Goal: Information Seeking & Learning: Learn about a topic

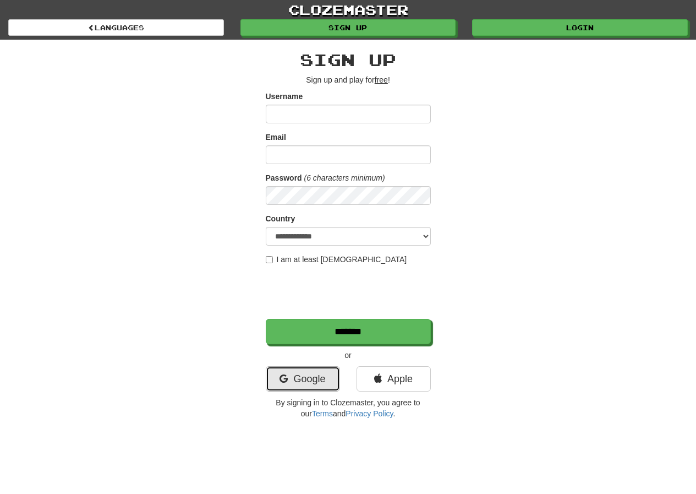
click at [313, 383] on link "Google" at bounding box center [303, 378] width 74 height 25
click at [312, 383] on link "Google" at bounding box center [303, 378] width 74 height 25
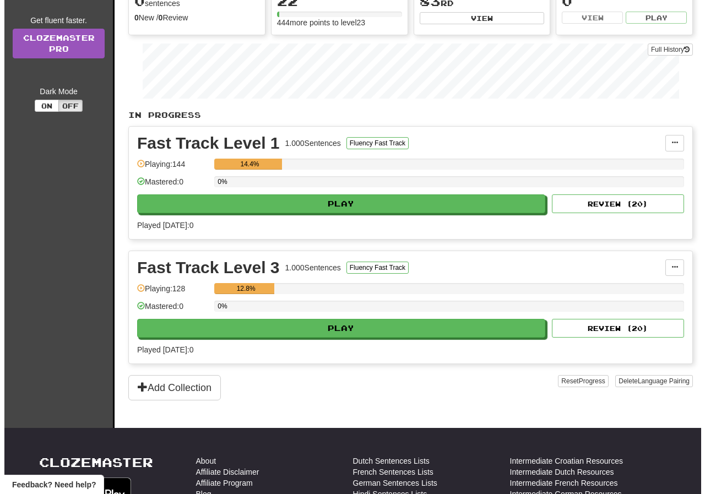
scroll to position [275, 0]
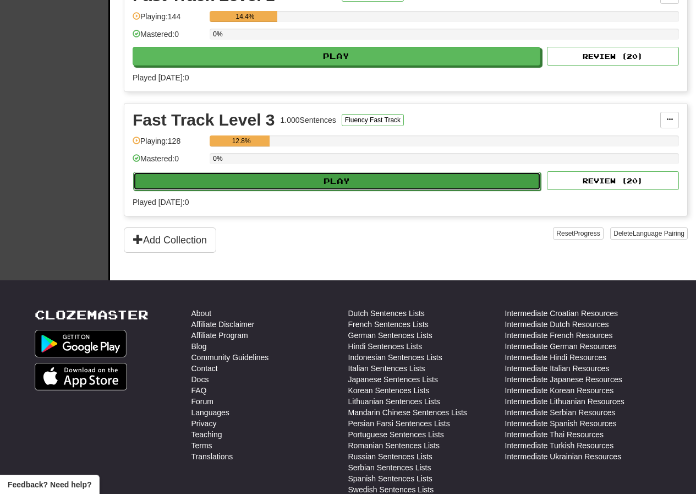
click at [345, 183] on button "Play" at bounding box center [337, 181] width 408 height 19
select select "**"
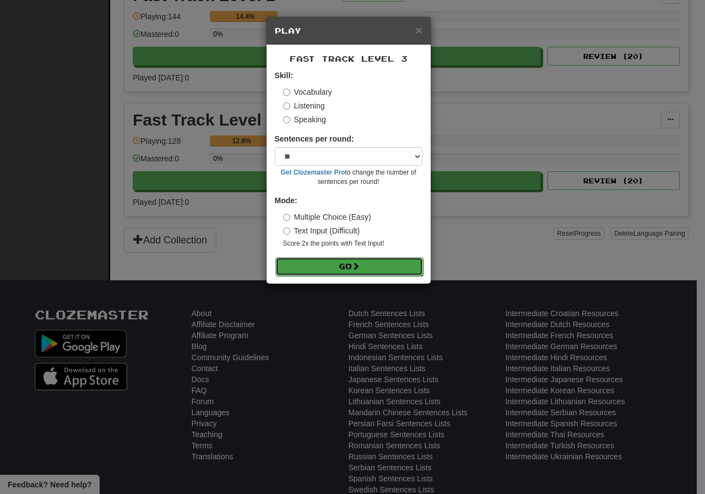
click at [347, 267] on button "Go" at bounding box center [349, 266] width 148 height 19
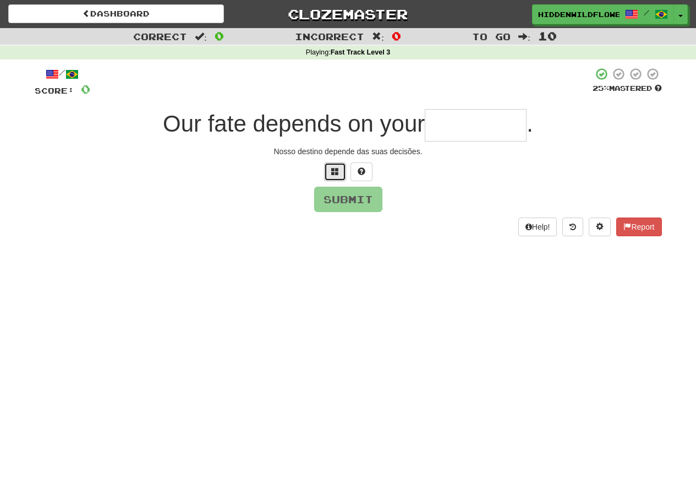
click at [336, 171] on span at bounding box center [335, 171] width 8 height 8
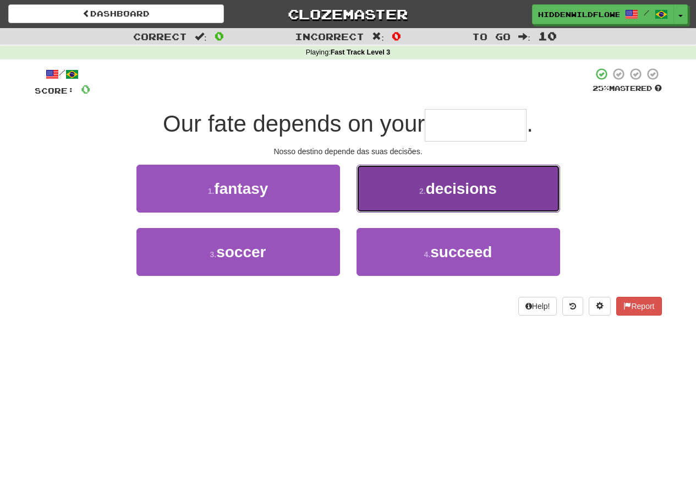
click at [469, 187] on span "decisions" at bounding box center [461, 188] width 71 height 17
type input "*********"
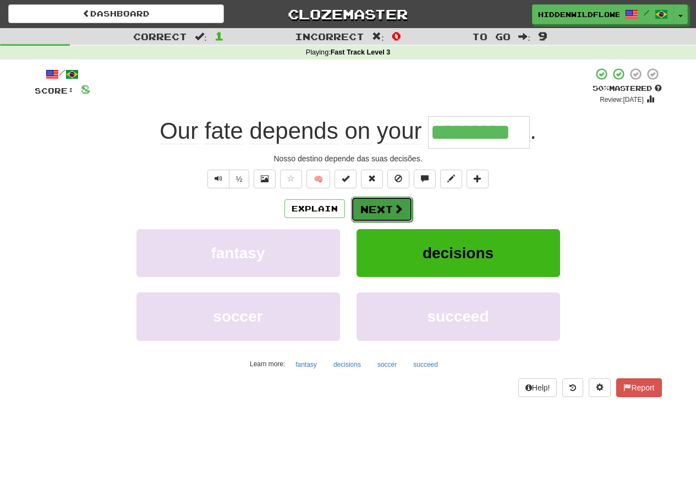
click at [390, 209] on button "Next" at bounding box center [382, 208] width 62 height 25
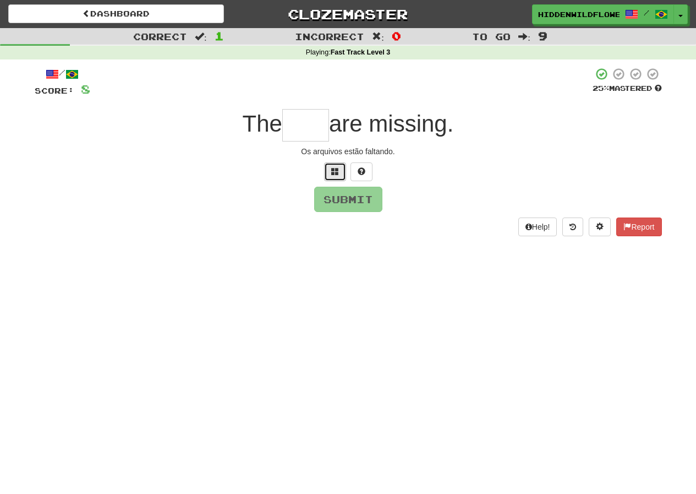
click at [337, 167] on span at bounding box center [335, 171] width 8 height 8
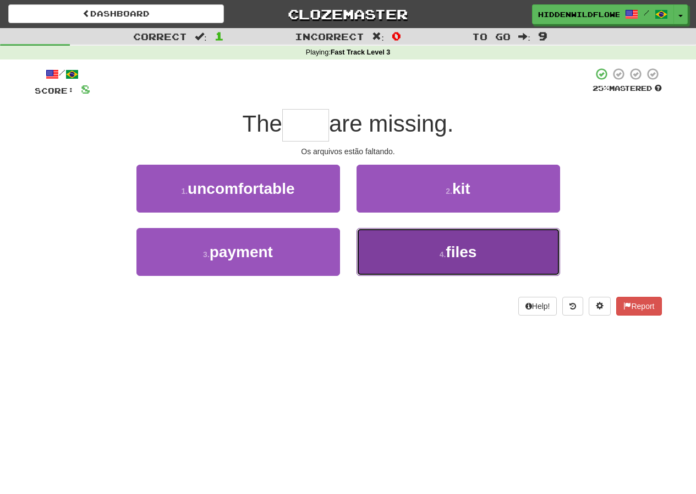
click at [459, 255] on span "files" at bounding box center [461, 251] width 31 height 17
type input "*****"
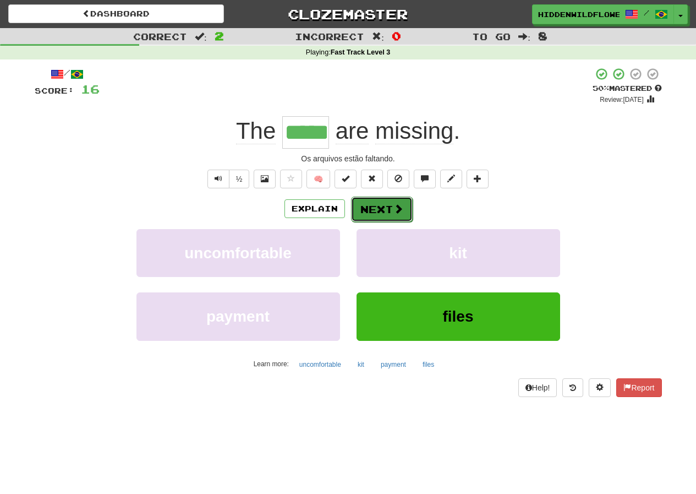
click at [385, 213] on button "Next" at bounding box center [382, 208] width 62 height 25
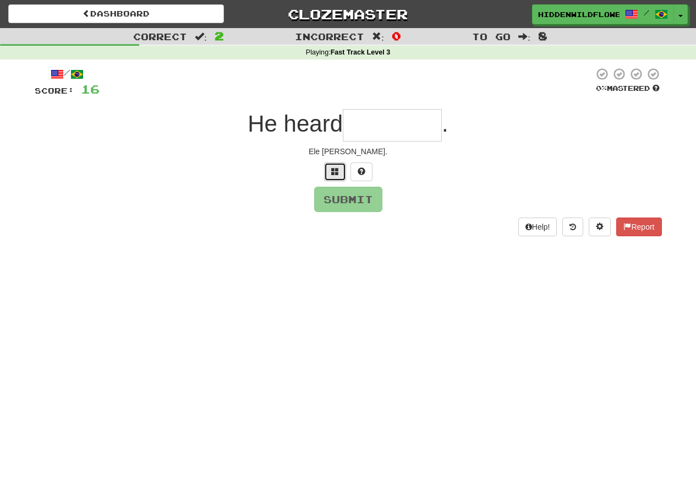
click at [334, 172] on span at bounding box center [335, 171] width 8 height 8
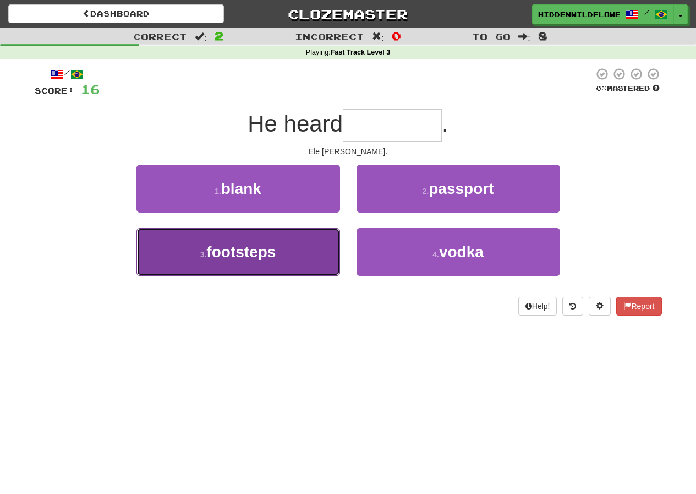
click at [271, 255] on span "footsteps" at bounding box center [240, 251] width 69 height 17
type input "*********"
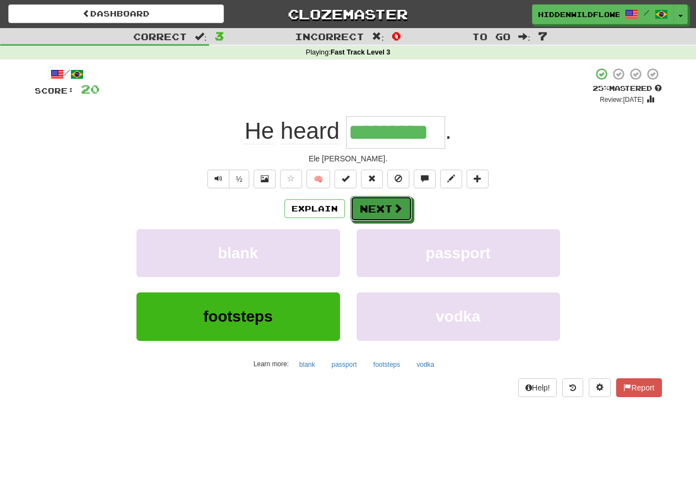
click at [375, 213] on button "Next" at bounding box center [382, 208] width 62 height 25
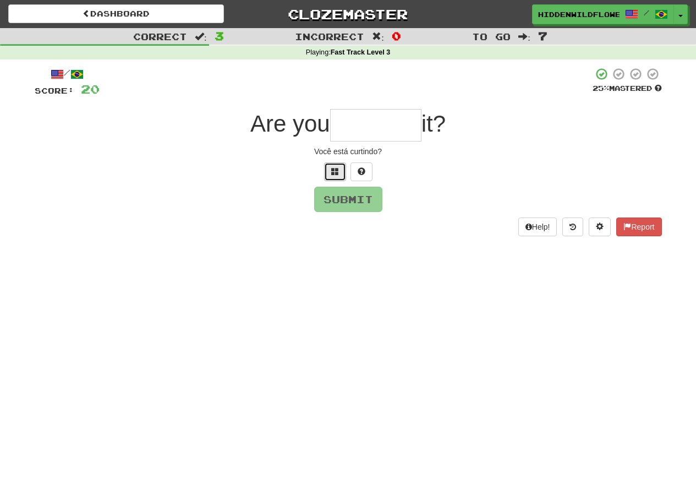
click at [331, 169] on span at bounding box center [335, 171] width 8 height 8
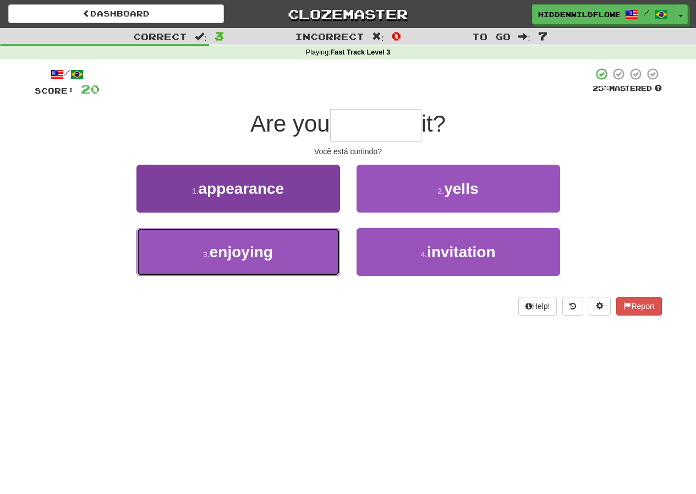
click at [267, 247] on span "enjoying" at bounding box center [241, 251] width 63 height 17
type input "********"
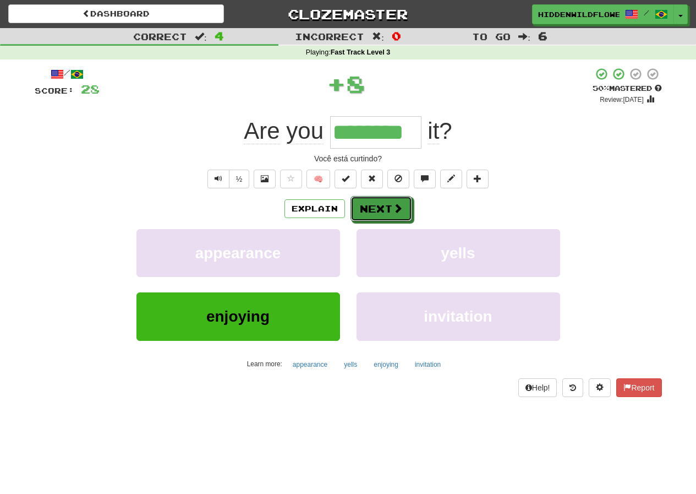
click at [385, 205] on button "Next" at bounding box center [382, 208] width 62 height 25
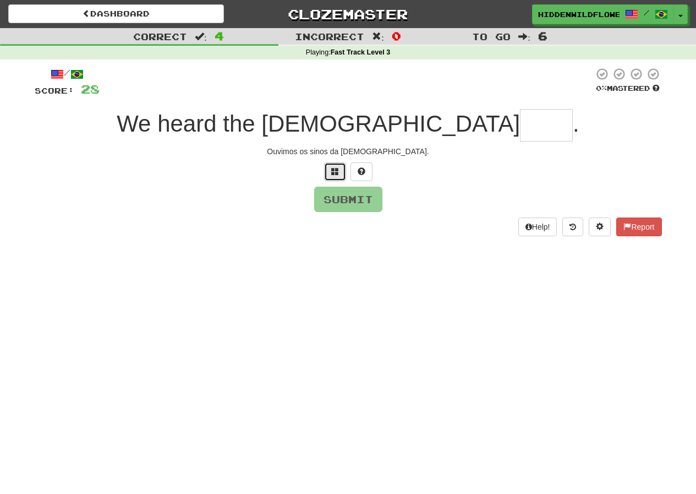
click at [332, 171] on span at bounding box center [335, 171] width 8 height 8
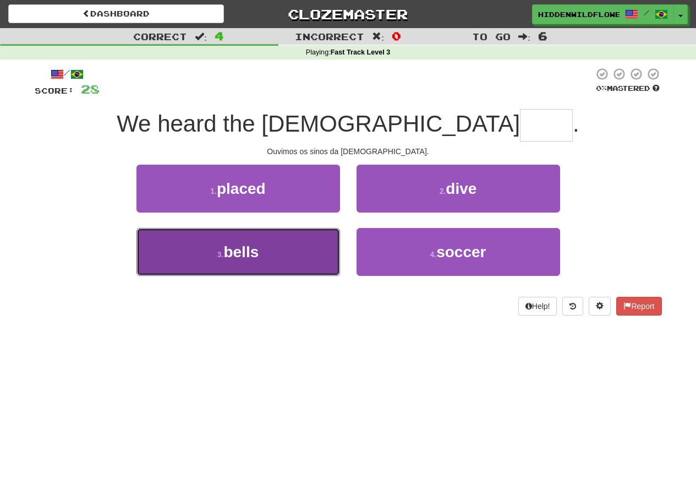
click at [237, 258] on span "bells" at bounding box center [240, 251] width 35 height 17
type input "*****"
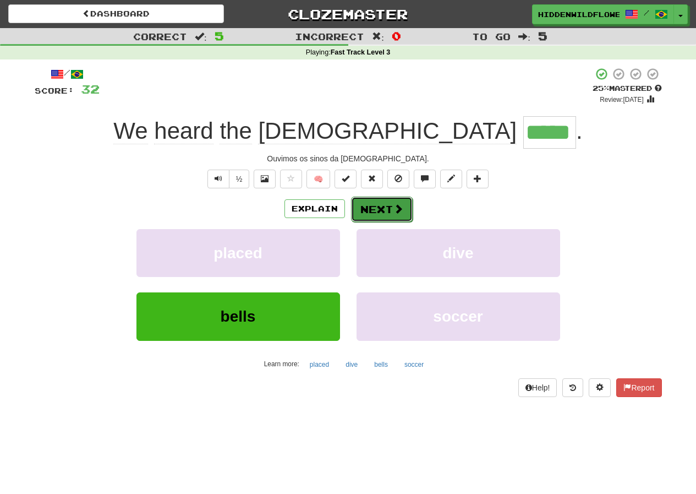
click at [400, 208] on span at bounding box center [399, 209] width 10 height 10
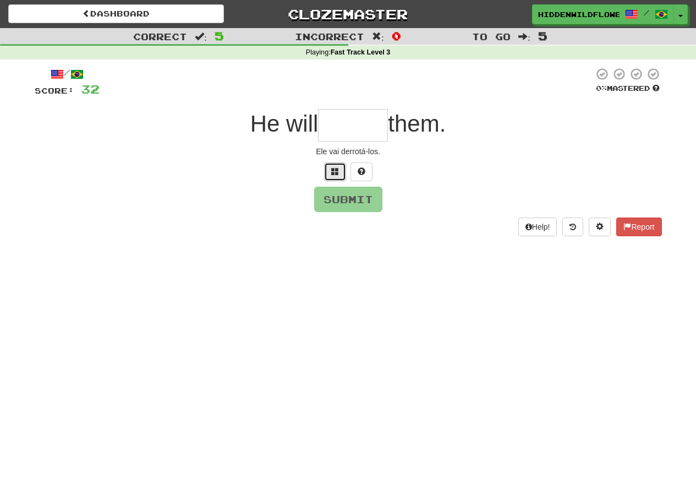
click at [330, 169] on button at bounding box center [335, 171] width 22 height 19
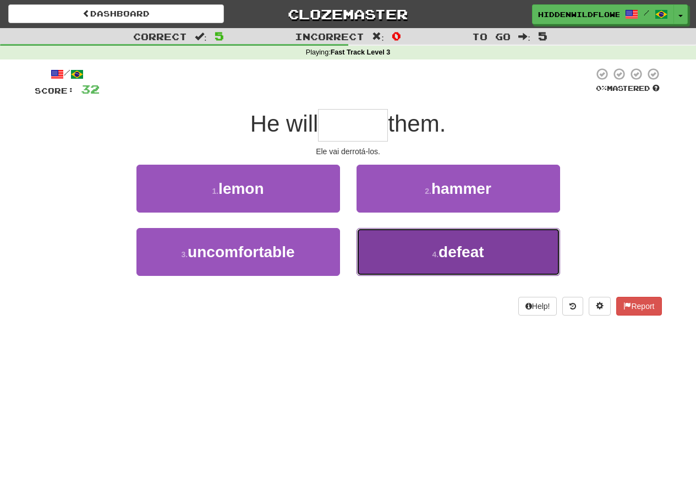
click at [455, 255] on span "defeat" at bounding box center [461, 251] width 45 height 17
type input "******"
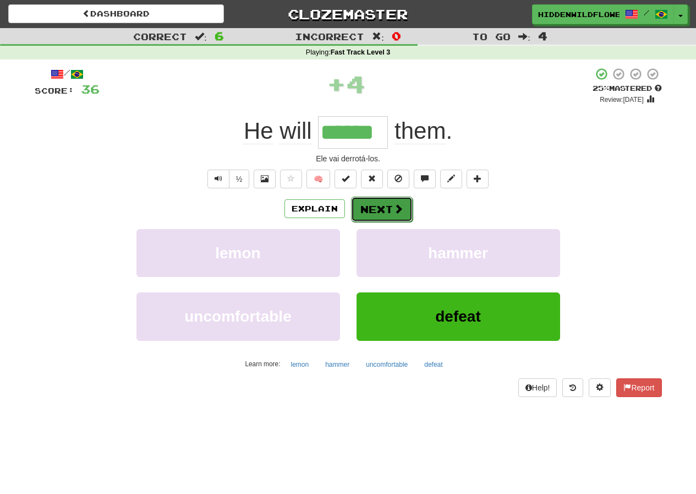
click at [369, 205] on button "Next" at bounding box center [382, 208] width 62 height 25
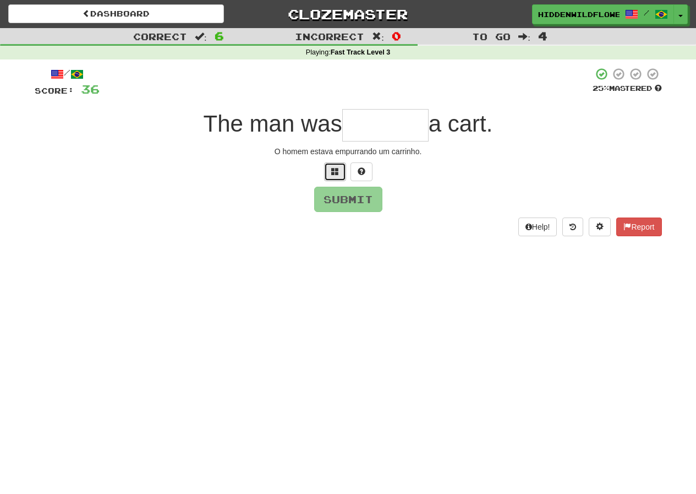
click at [328, 173] on button at bounding box center [335, 171] width 22 height 19
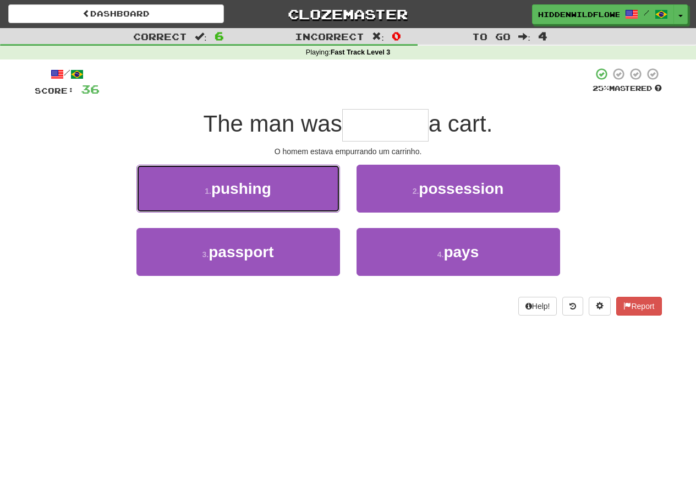
click at [239, 191] on span "pushing" at bounding box center [241, 188] width 60 height 17
type input "*******"
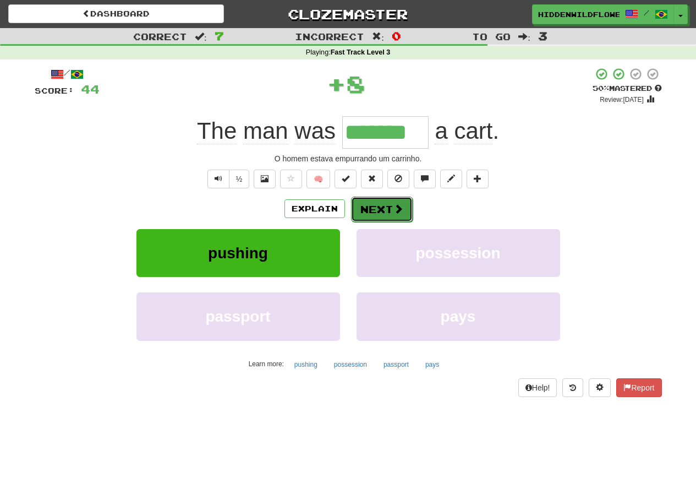
click at [383, 211] on button "Next" at bounding box center [382, 208] width 62 height 25
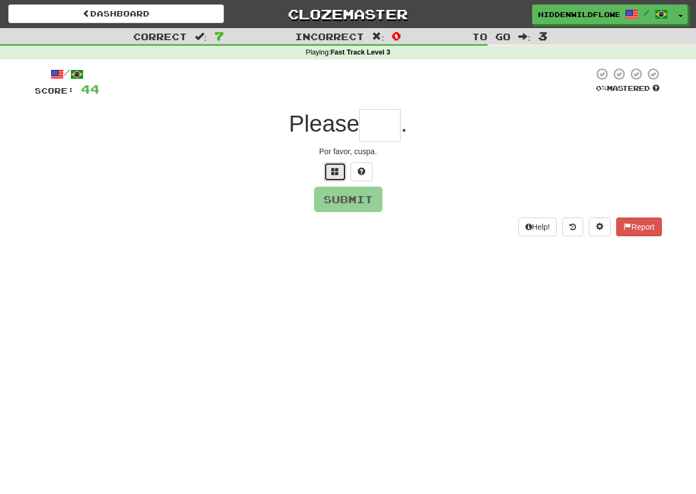
click at [332, 174] on span at bounding box center [335, 171] width 8 height 8
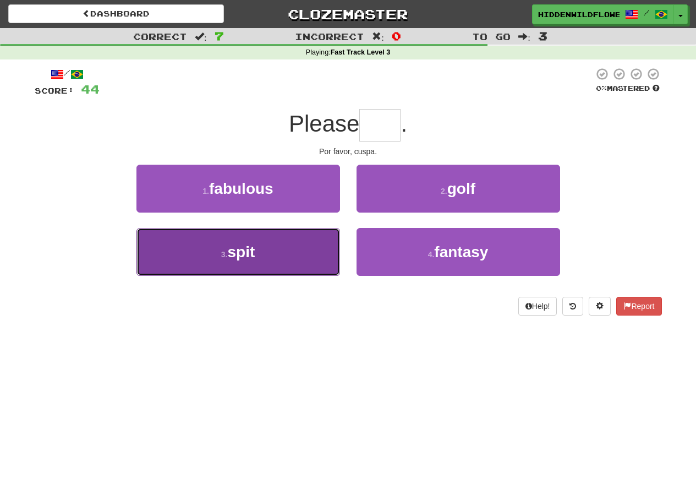
click at [242, 249] on span "spit" at bounding box center [241, 251] width 28 height 17
type input "****"
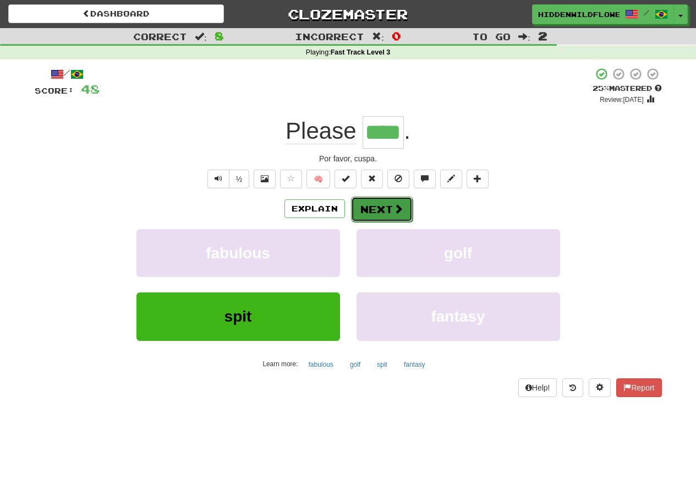
click at [385, 203] on button "Next" at bounding box center [382, 208] width 62 height 25
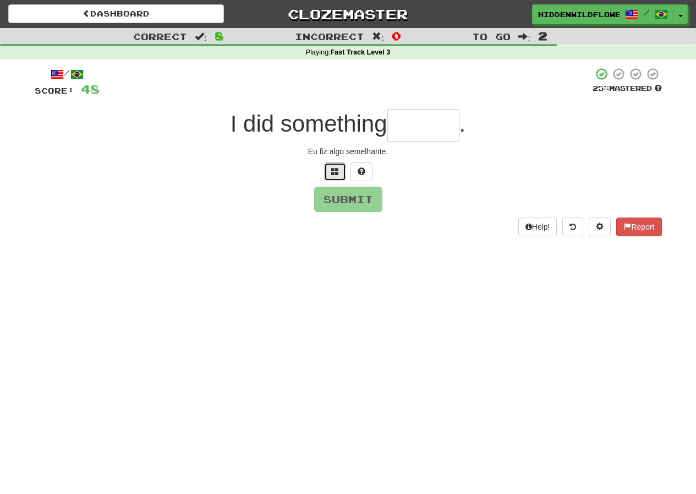
click at [334, 170] on span at bounding box center [335, 171] width 8 height 8
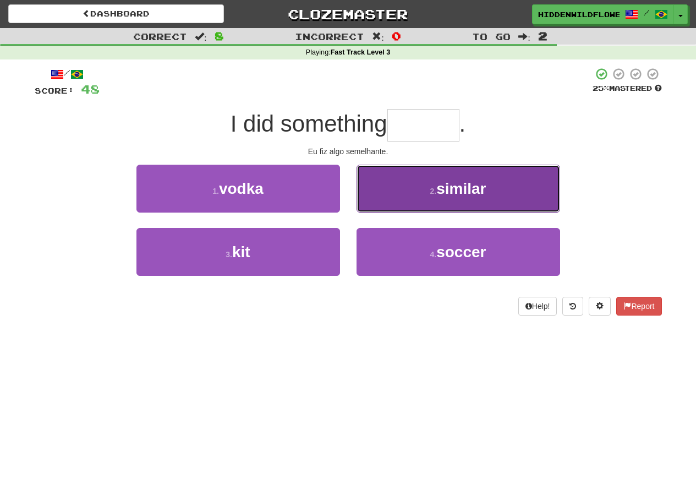
click at [478, 187] on span "similar" at bounding box center [461, 188] width 50 height 17
type input "*******"
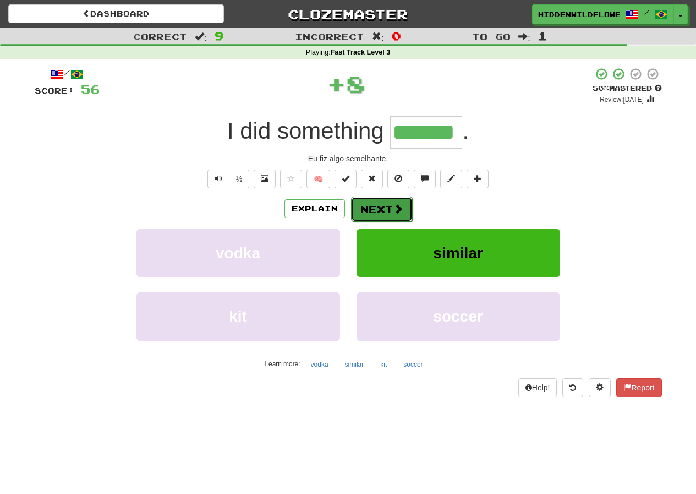
click at [385, 211] on button "Next" at bounding box center [382, 208] width 62 height 25
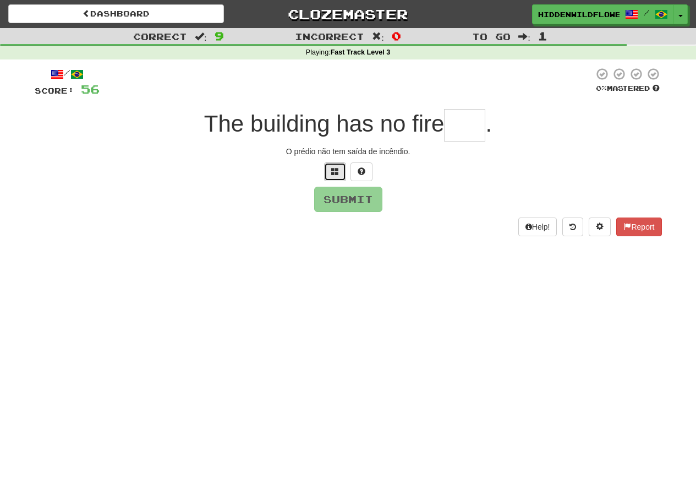
click at [332, 171] on span at bounding box center [335, 171] width 8 height 8
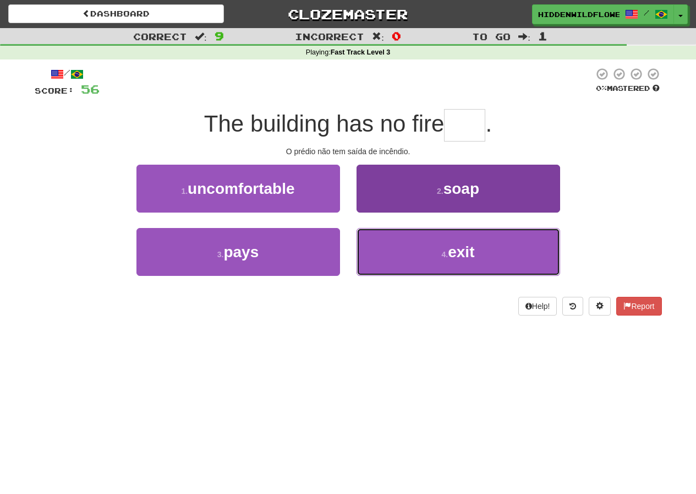
click at [464, 247] on span "exit" at bounding box center [461, 251] width 26 height 17
type input "****"
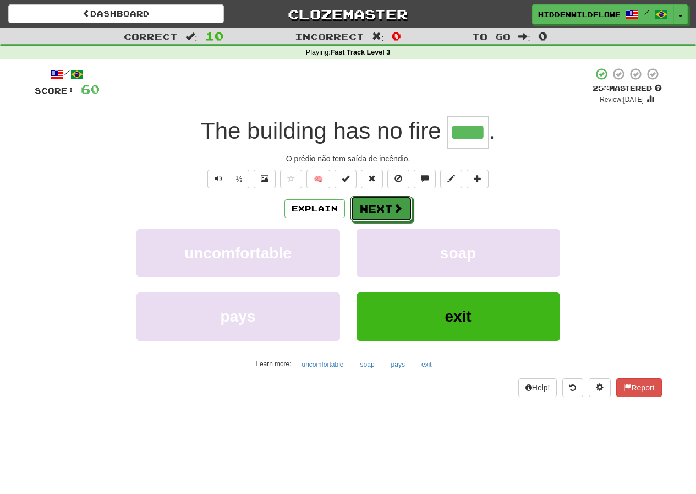
click at [379, 210] on button "Next" at bounding box center [382, 208] width 62 height 25
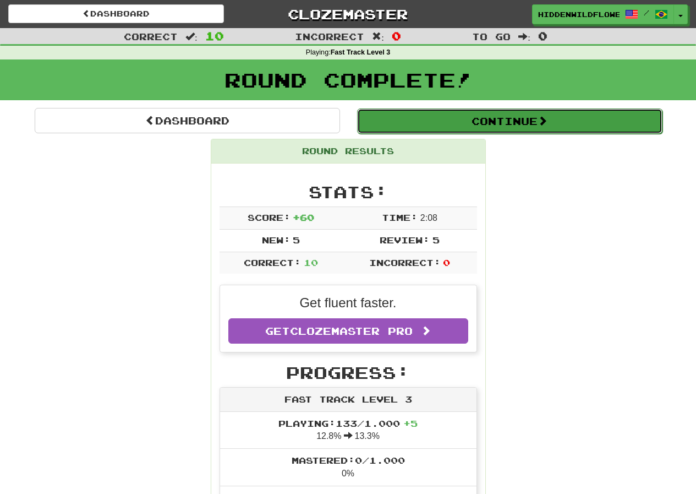
click at [511, 116] on button "Continue" at bounding box center [509, 120] width 305 height 25
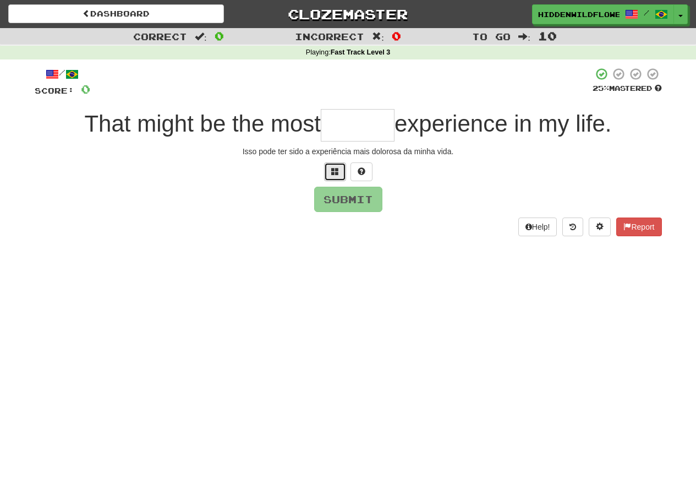
click at [336, 173] on span at bounding box center [335, 171] width 8 height 8
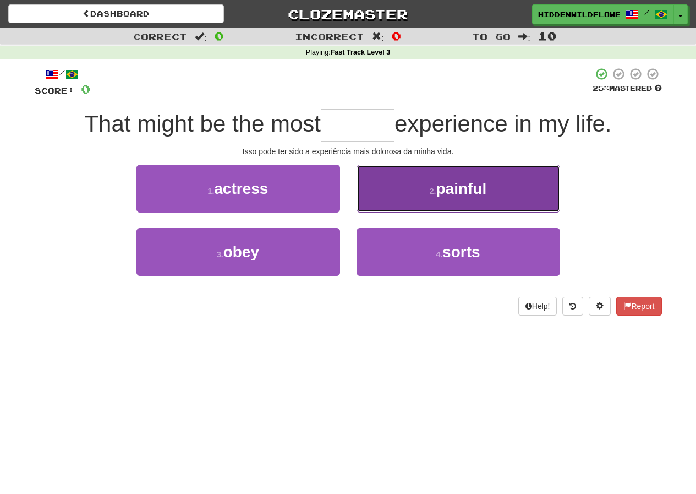
click at [463, 187] on span "painful" at bounding box center [461, 188] width 51 height 17
type input "*******"
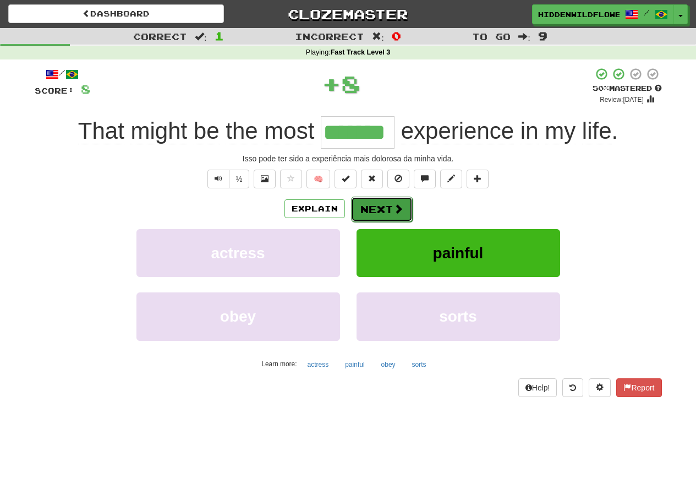
click at [385, 210] on button "Next" at bounding box center [382, 208] width 62 height 25
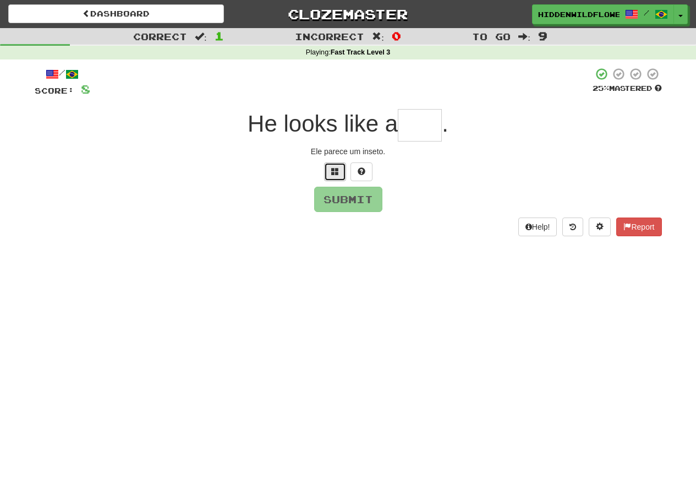
click at [335, 172] on span at bounding box center [335, 171] width 8 height 8
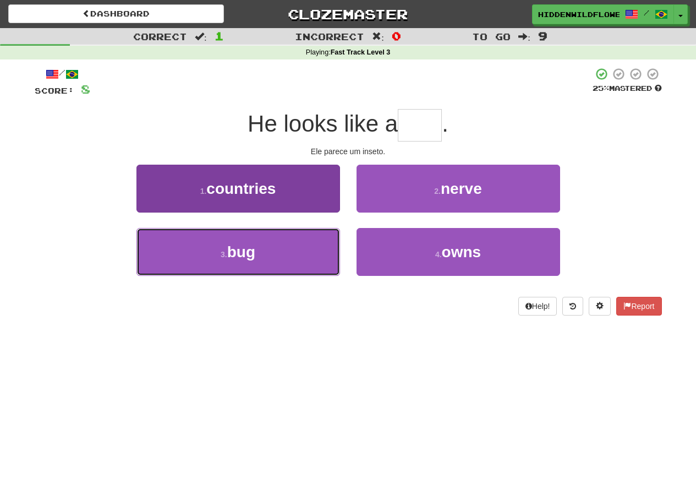
click at [270, 261] on button "3 . bug" at bounding box center [238, 252] width 204 height 48
type input "***"
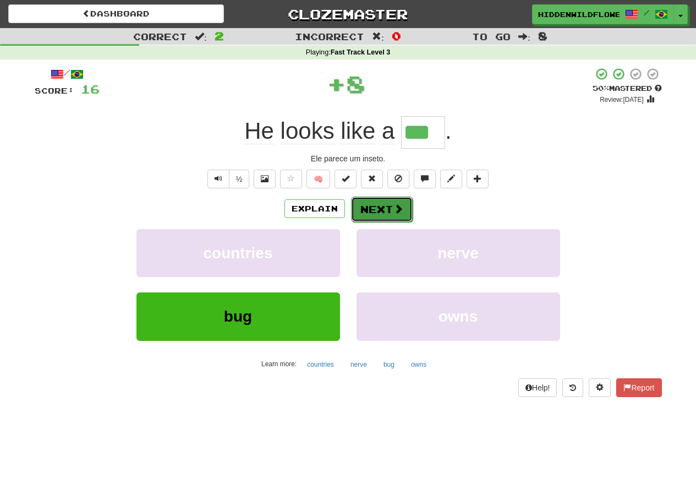
click at [394, 208] on span at bounding box center [399, 209] width 10 height 10
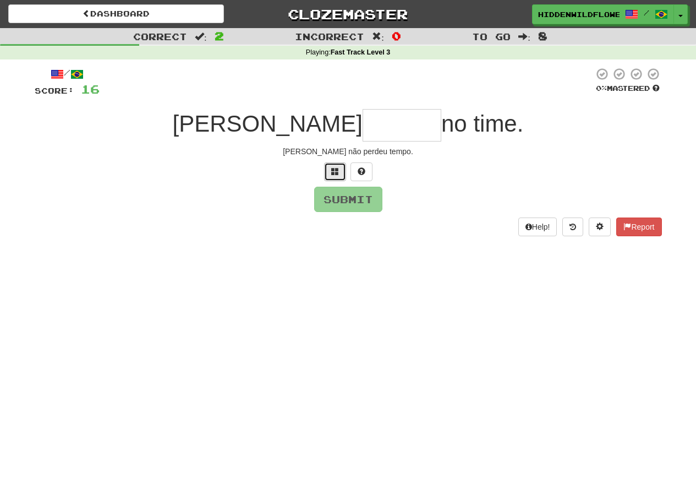
click at [338, 170] on span at bounding box center [335, 171] width 8 height 8
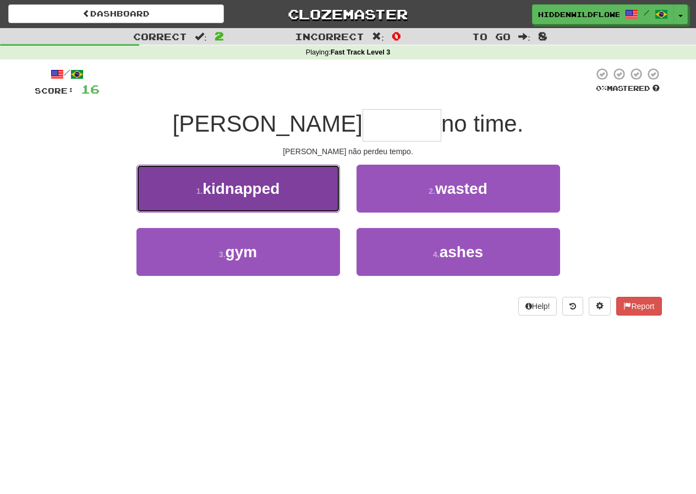
click at [230, 191] on span "kidnapped" at bounding box center [241, 188] width 77 height 17
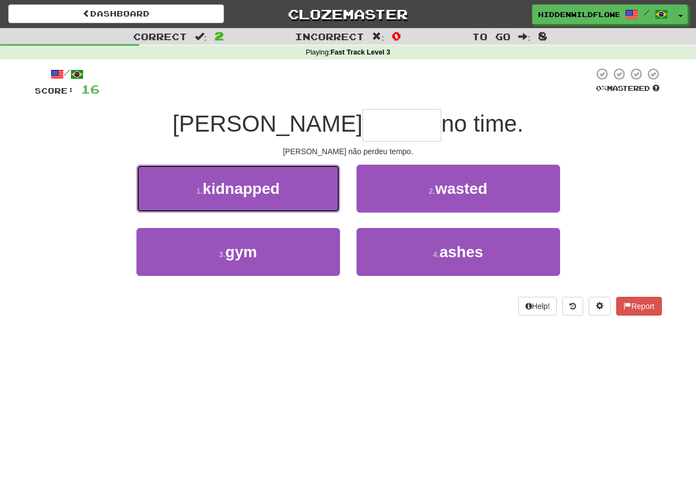
type input "******"
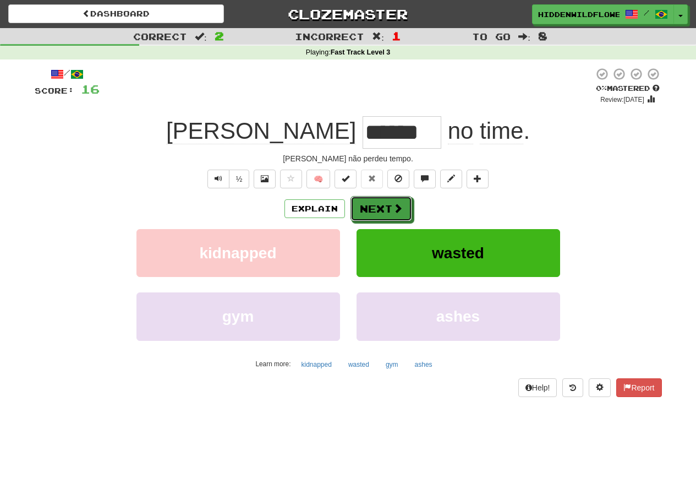
click at [390, 206] on button "Next" at bounding box center [382, 208] width 62 height 25
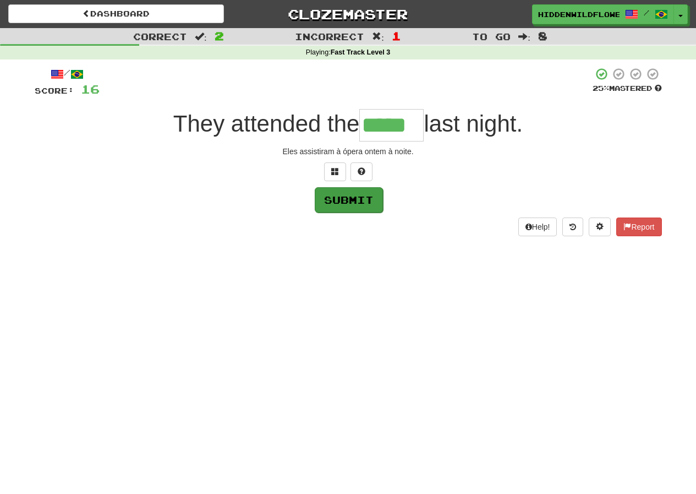
type input "*****"
click at [359, 196] on button "Submit" at bounding box center [349, 199] width 68 height 25
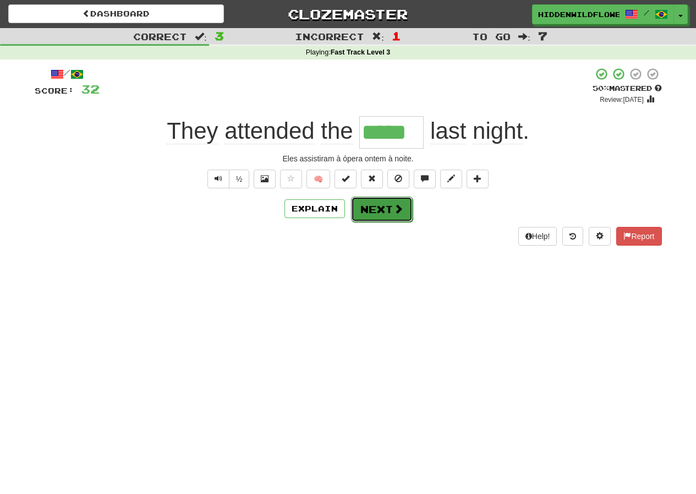
click at [391, 210] on button "Next" at bounding box center [382, 208] width 62 height 25
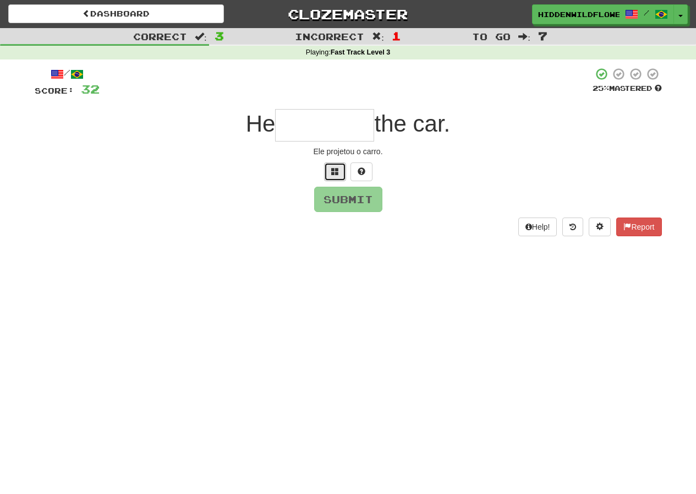
click at [335, 170] on span at bounding box center [335, 171] width 8 height 8
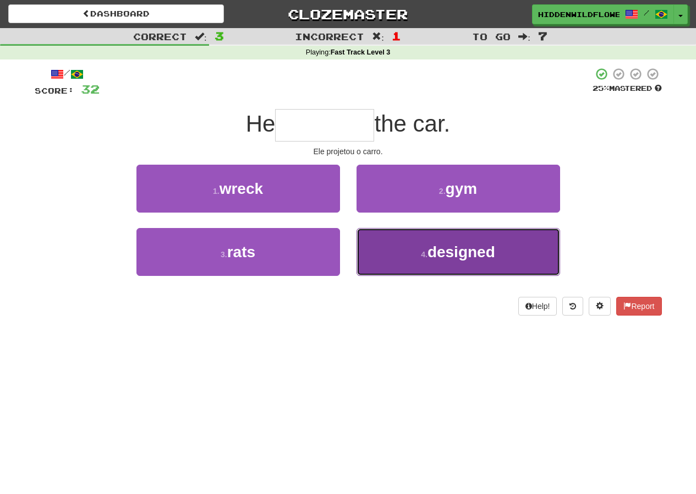
click at [466, 250] on span "designed" at bounding box center [462, 251] width 68 height 17
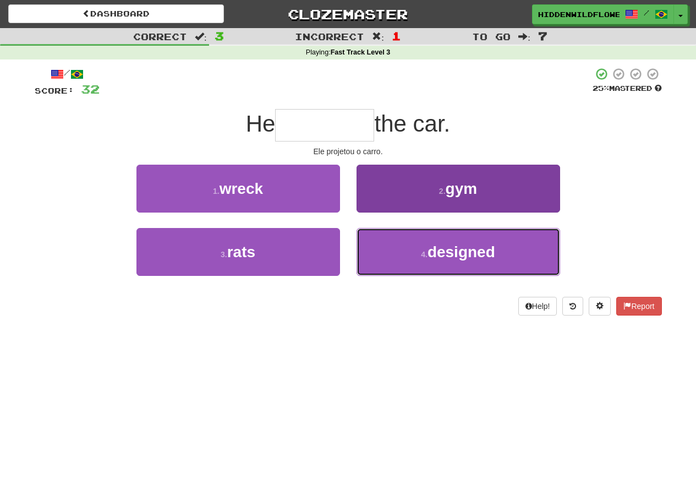
type input "********"
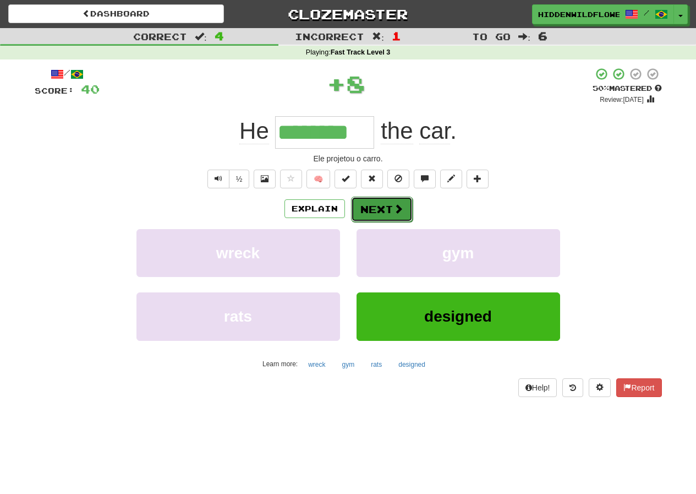
click at [386, 206] on button "Next" at bounding box center [382, 208] width 62 height 25
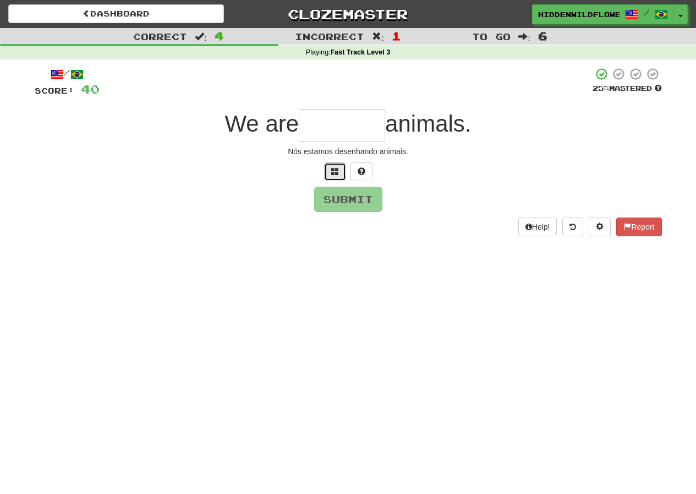
click at [334, 174] on span at bounding box center [335, 171] width 8 height 8
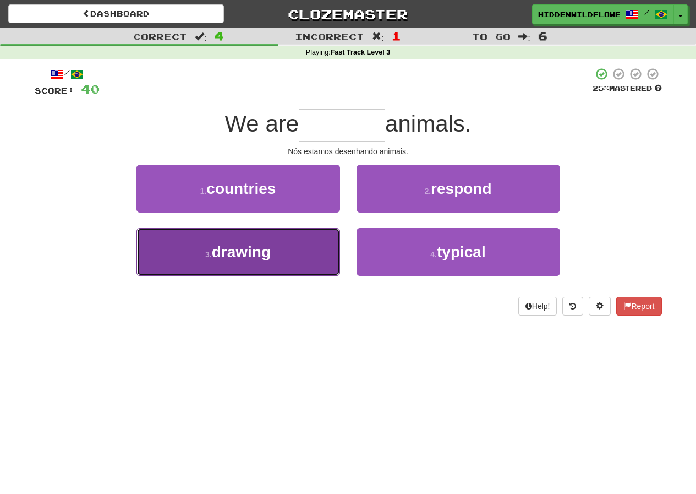
click at [272, 252] on button "3 . drawing" at bounding box center [238, 252] width 204 height 48
type input "*******"
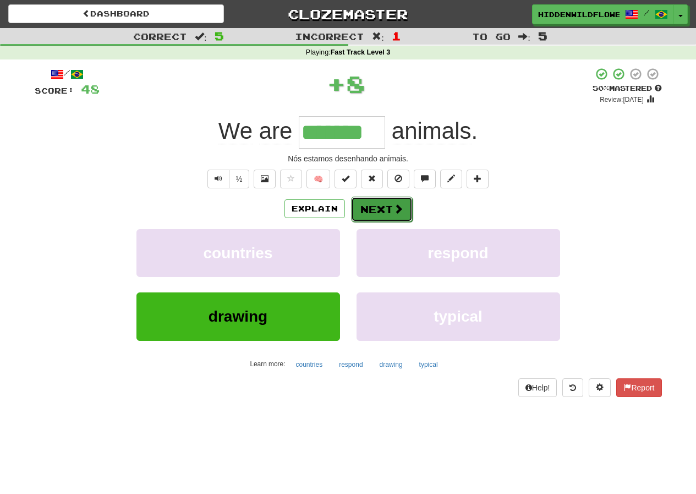
click at [379, 213] on button "Next" at bounding box center [382, 208] width 62 height 25
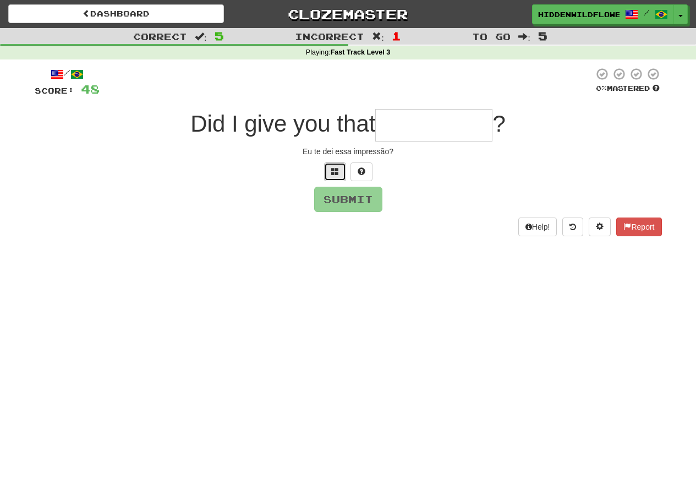
click at [332, 174] on button at bounding box center [335, 171] width 22 height 19
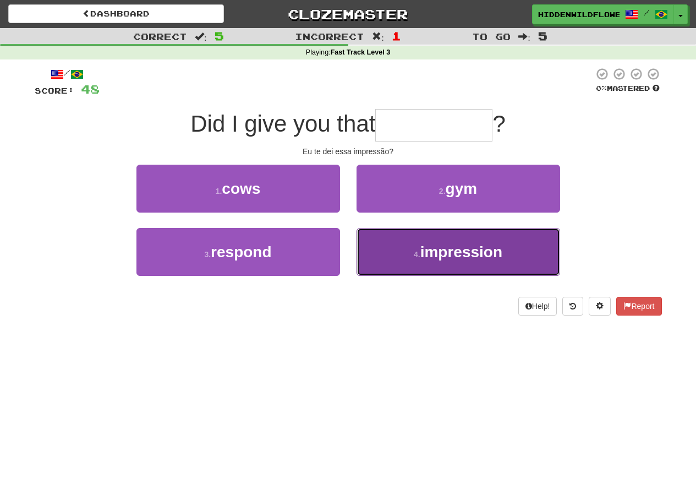
click at [441, 248] on span "impression" at bounding box center [462, 251] width 82 height 17
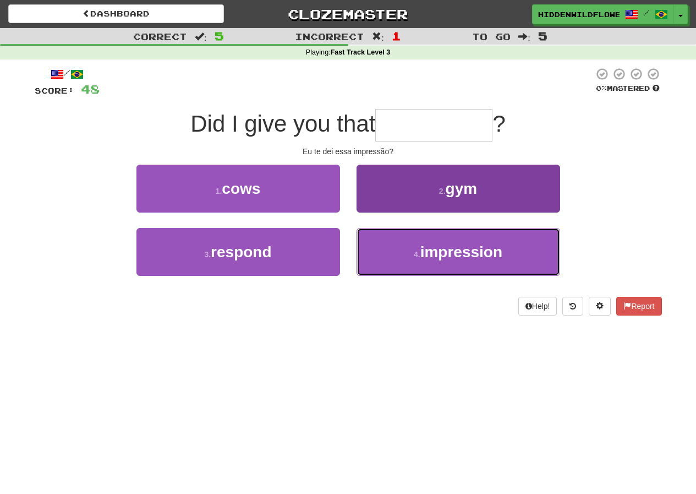
type input "**********"
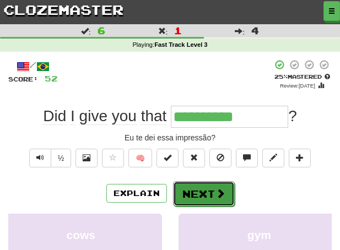
click at [201, 190] on button "Next" at bounding box center [204, 193] width 62 height 25
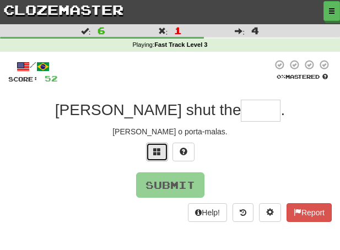
click at [156, 149] on span at bounding box center [157, 152] width 8 height 8
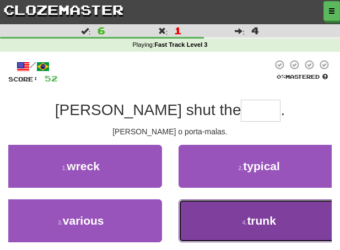
click at [261, 219] on span "trunk" at bounding box center [261, 220] width 29 height 13
type input "*****"
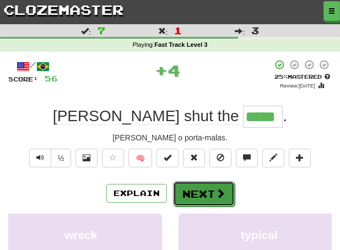
click at [200, 189] on button "Next" at bounding box center [204, 193] width 62 height 25
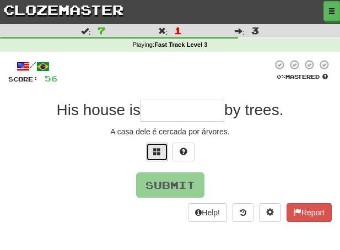
click at [154, 150] on span at bounding box center [157, 152] width 8 height 8
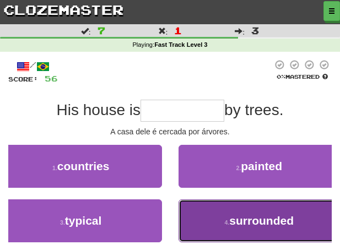
click at [266, 218] on span "surrounded" at bounding box center [261, 220] width 64 height 13
type input "**********"
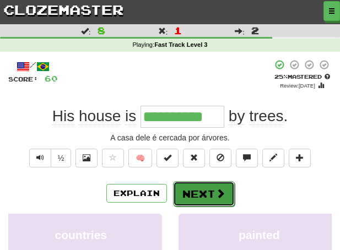
click at [216, 189] on span at bounding box center [220, 193] width 10 height 10
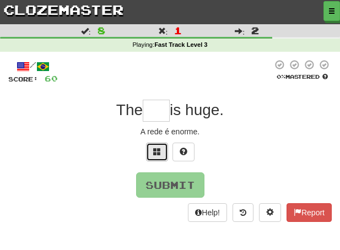
click at [155, 151] on span at bounding box center [157, 152] width 8 height 8
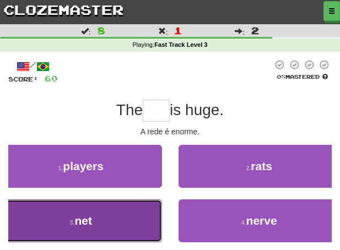
click at [85, 221] on span "net" at bounding box center [83, 220] width 18 height 13
type input "***"
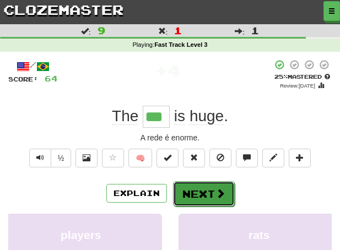
click at [201, 198] on button "Next" at bounding box center [204, 193] width 62 height 25
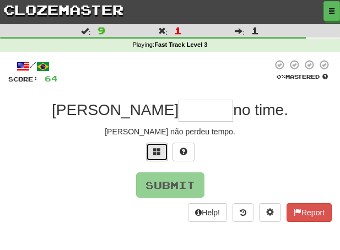
click at [154, 151] on span at bounding box center [157, 152] width 8 height 8
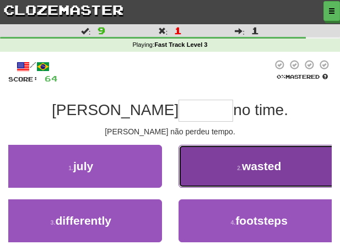
click at [231, 169] on button "2 . wasted" at bounding box center [259, 166] width 162 height 43
type input "******"
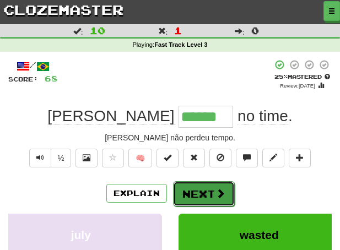
click at [201, 190] on button "Next" at bounding box center [204, 193] width 62 height 25
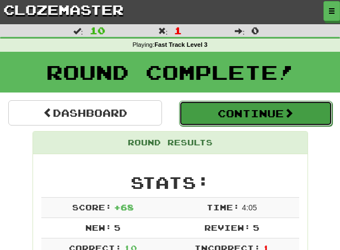
click at [271, 113] on button "Continue" at bounding box center [256, 113] width 154 height 25
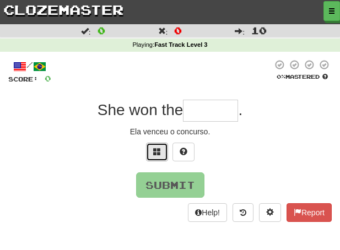
click at [159, 149] on span at bounding box center [157, 152] width 8 height 8
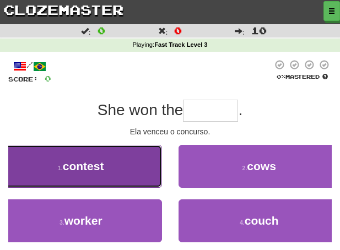
click at [118, 167] on button "1 . contest" at bounding box center [81, 166] width 162 height 43
type input "*******"
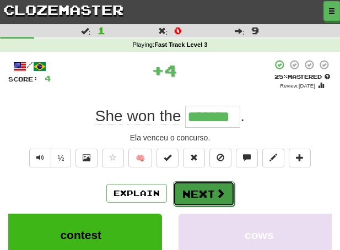
click at [213, 190] on button "Next" at bounding box center [204, 193] width 62 height 25
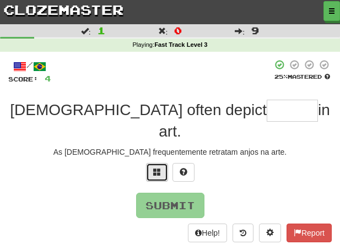
click at [157, 168] on span at bounding box center [157, 172] width 8 height 8
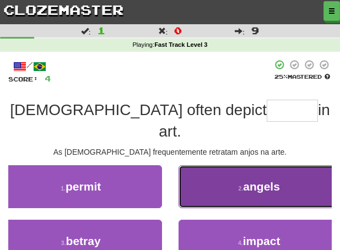
click at [260, 180] on span "angels" at bounding box center [261, 186] width 37 height 13
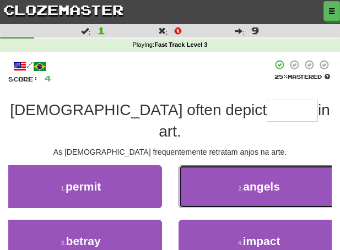
type input "******"
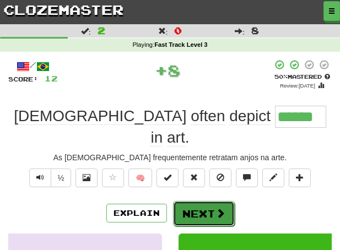
click at [197, 201] on button "Next" at bounding box center [204, 213] width 62 height 25
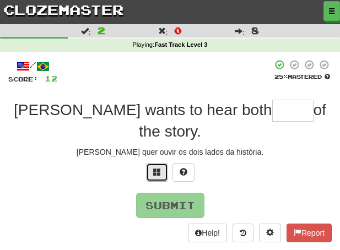
click at [157, 168] on span at bounding box center [157, 172] width 8 height 8
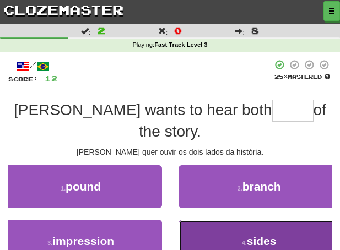
click at [263, 234] on span "sides" at bounding box center [262, 240] width 30 height 13
type input "*****"
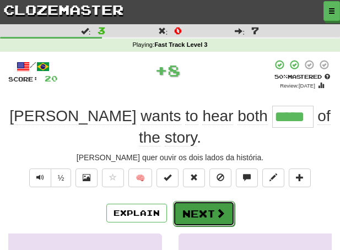
click at [203, 201] on button "Next" at bounding box center [204, 213] width 62 height 25
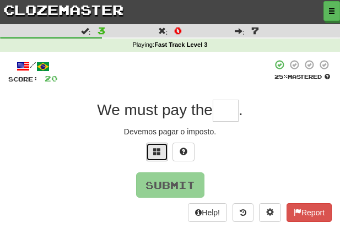
click at [158, 149] on span at bounding box center [157, 152] width 8 height 8
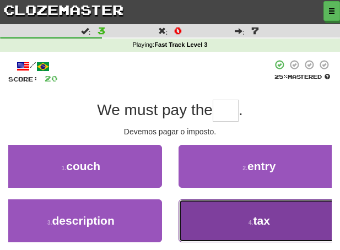
click at [265, 216] on span "tax" at bounding box center [261, 220] width 17 height 13
type input "***"
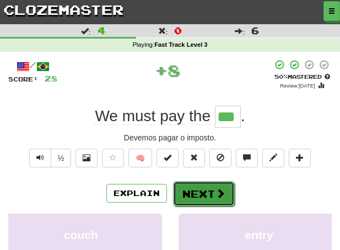
click at [195, 188] on button "Next" at bounding box center [204, 193] width 62 height 25
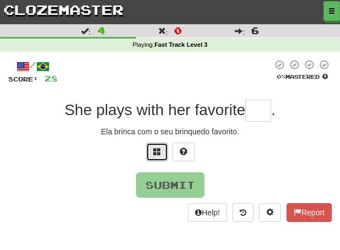
click at [152, 145] on button at bounding box center [157, 152] width 22 height 19
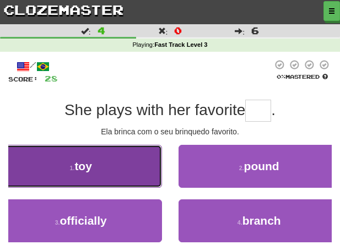
click at [84, 163] on span "toy" at bounding box center [83, 166] width 18 height 13
type input "***"
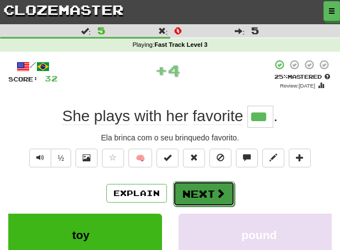
click at [201, 192] on button "Next" at bounding box center [204, 193] width 62 height 25
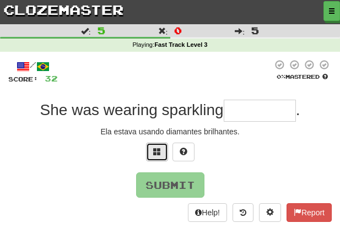
click at [156, 152] on span at bounding box center [157, 152] width 8 height 8
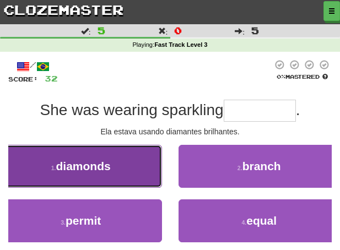
click at [90, 163] on span "diamonds" at bounding box center [83, 166] width 54 height 13
type input "********"
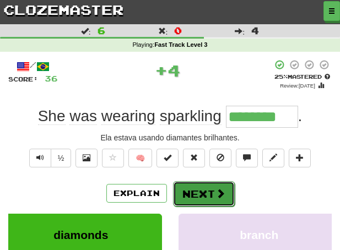
click at [190, 192] on button "Next" at bounding box center [204, 193] width 62 height 25
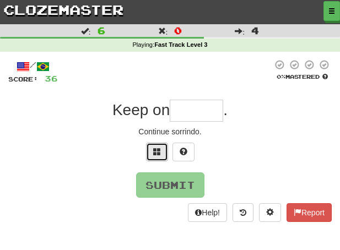
click at [160, 152] on span at bounding box center [157, 152] width 8 height 8
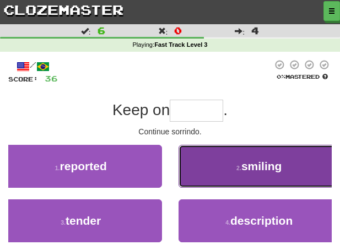
click at [256, 162] on span "smiling" at bounding box center [261, 166] width 41 height 13
type input "*******"
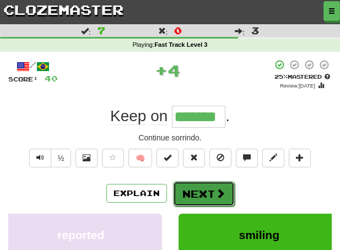
click at [195, 193] on button "Next" at bounding box center [204, 193] width 62 height 25
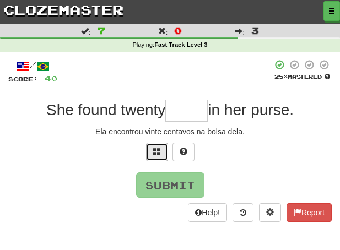
click at [154, 149] on span at bounding box center [157, 152] width 8 height 8
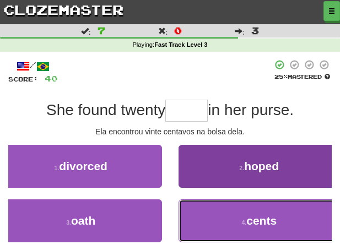
click at [260, 220] on span "cents" at bounding box center [261, 220] width 30 height 13
type input "*****"
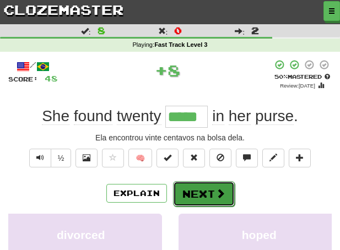
click at [203, 189] on button "Next" at bounding box center [204, 193] width 62 height 25
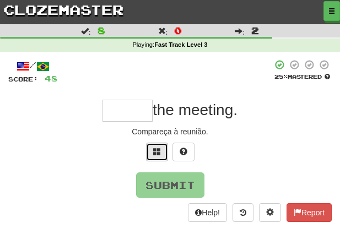
click at [154, 152] on span at bounding box center [157, 152] width 8 height 8
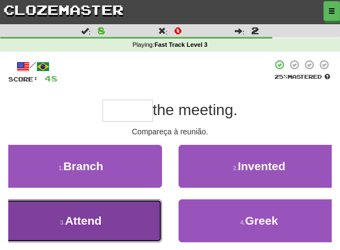
click at [89, 221] on span "Attend" at bounding box center [83, 220] width 37 height 13
type input "******"
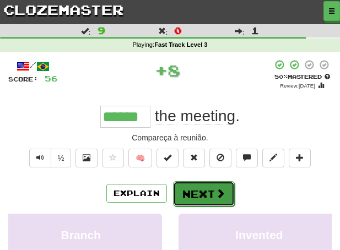
click at [204, 195] on button "Next" at bounding box center [204, 193] width 62 height 25
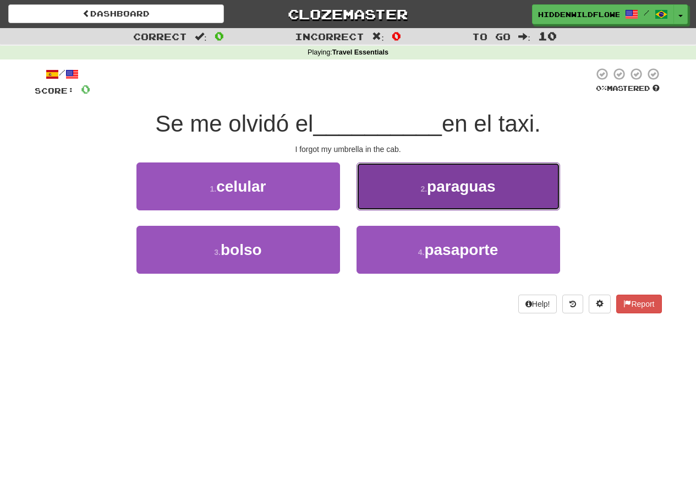
click at [443, 193] on span "paraguas" at bounding box center [461, 186] width 69 height 17
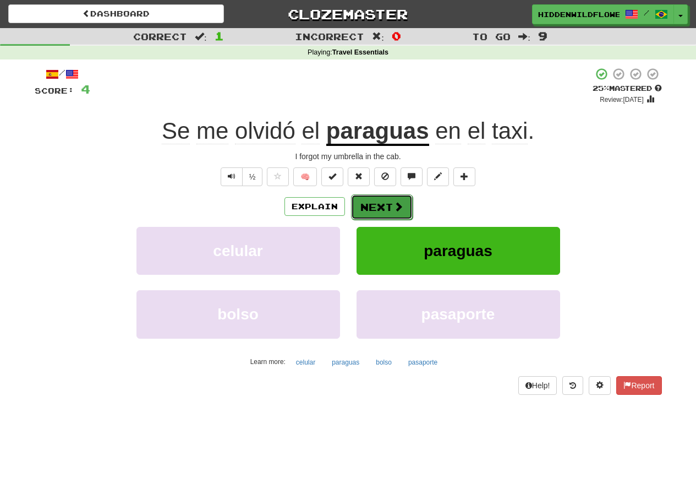
click at [374, 205] on button "Next" at bounding box center [382, 206] width 62 height 25
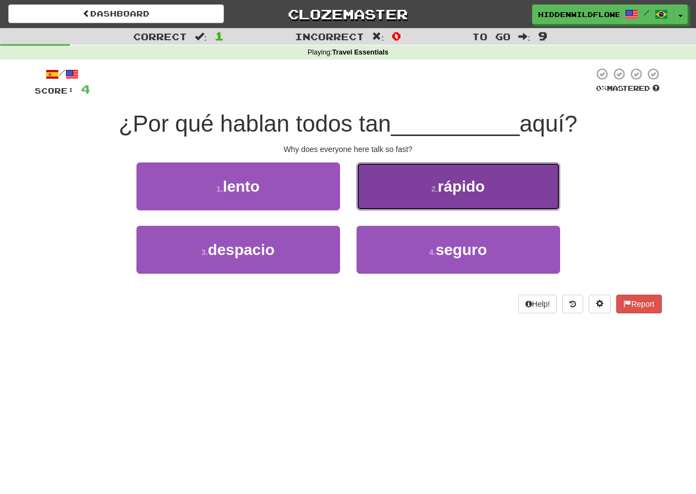
click at [479, 186] on span "rápido" at bounding box center [461, 186] width 47 height 17
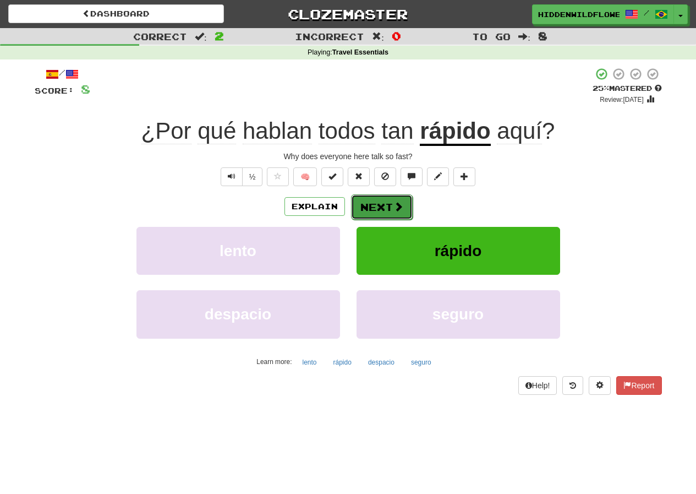
click at [373, 206] on button "Next" at bounding box center [382, 206] width 62 height 25
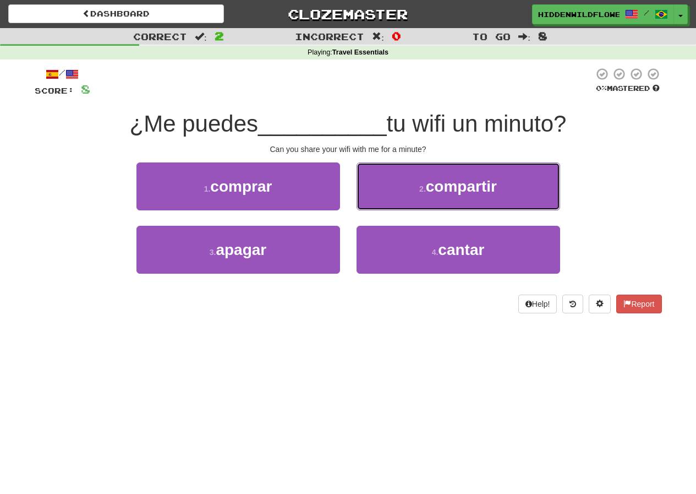
drag, startPoint x: 471, startPoint y: 190, endPoint x: 466, endPoint y: 193, distance: 5.7
click at [467, 193] on span "compartir" at bounding box center [461, 186] width 71 height 17
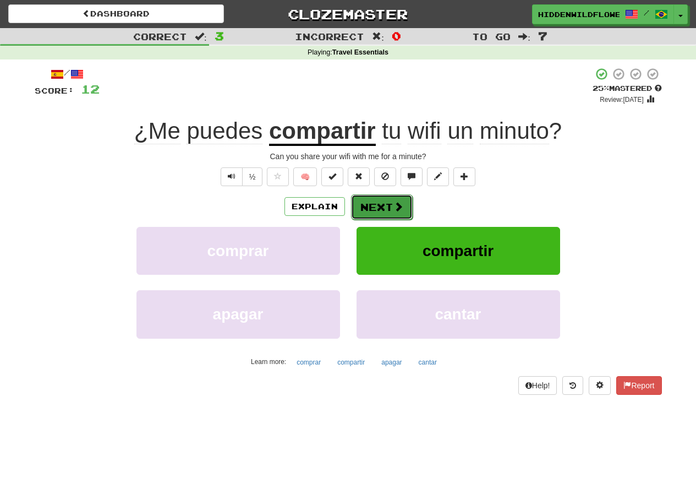
click at [371, 206] on button "Next" at bounding box center [382, 206] width 62 height 25
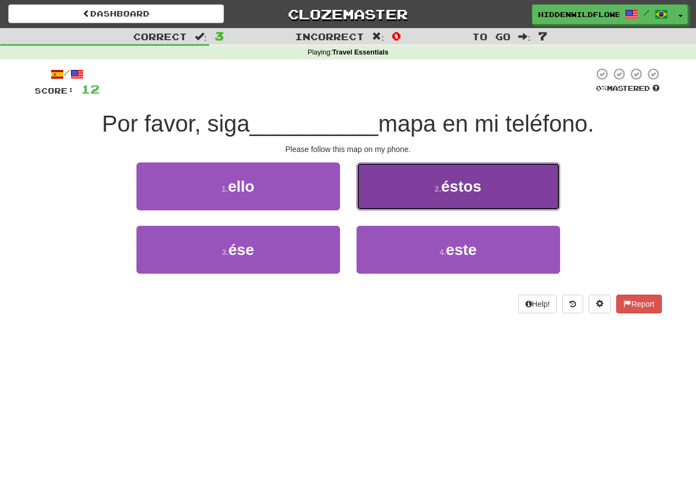
click at [433, 193] on button "2 . éstos" at bounding box center [459, 186] width 204 height 48
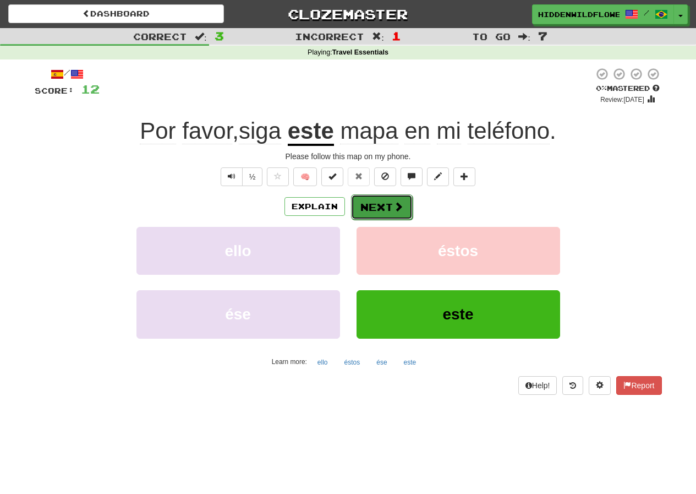
click at [378, 205] on button "Next" at bounding box center [382, 206] width 62 height 25
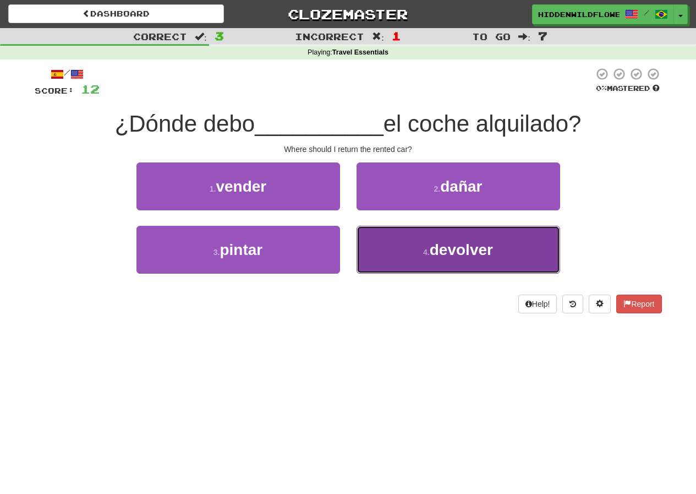
click at [480, 256] on span "devolver" at bounding box center [461, 249] width 63 height 17
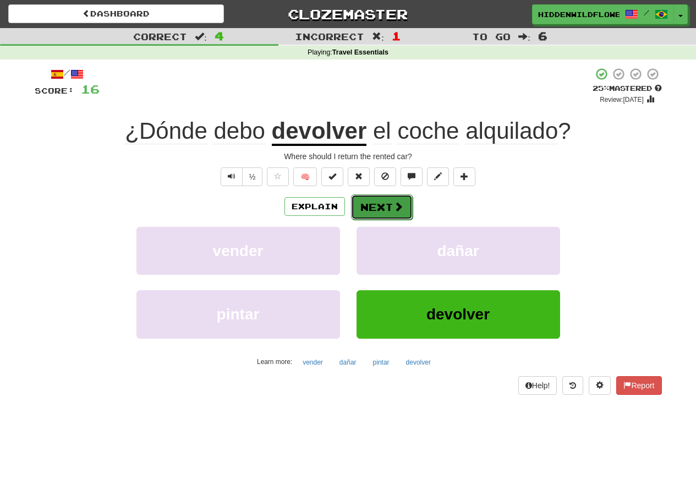
click at [383, 209] on button "Next" at bounding box center [382, 206] width 62 height 25
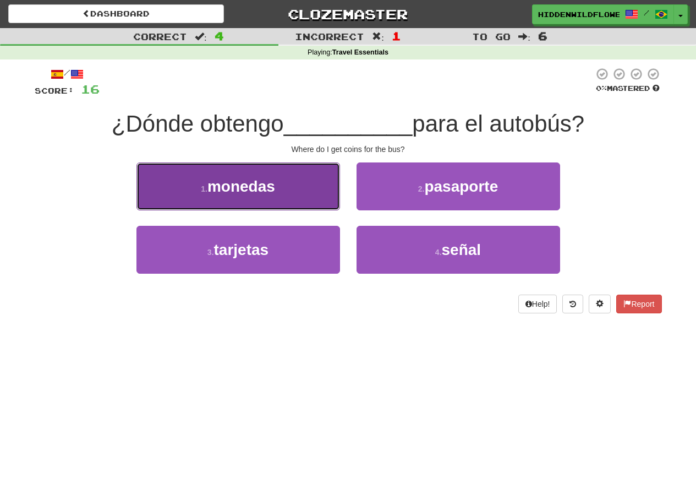
click at [255, 197] on button "1 . monedas" at bounding box center [238, 186] width 204 height 48
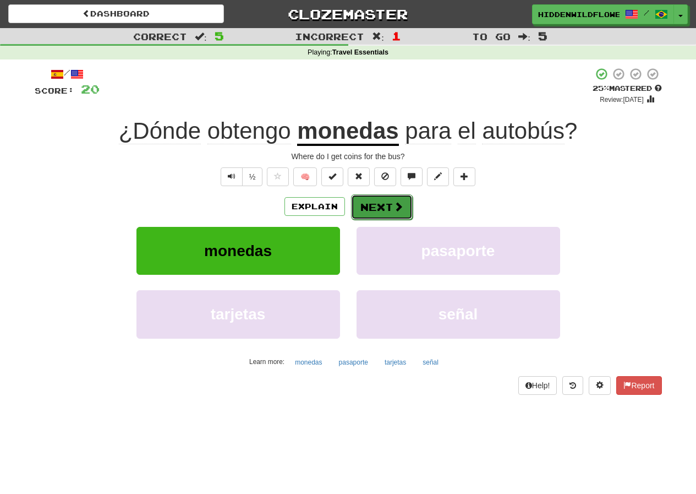
click at [369, 208] on button "Next" at bounding box center [382, 206] width 62 height 25
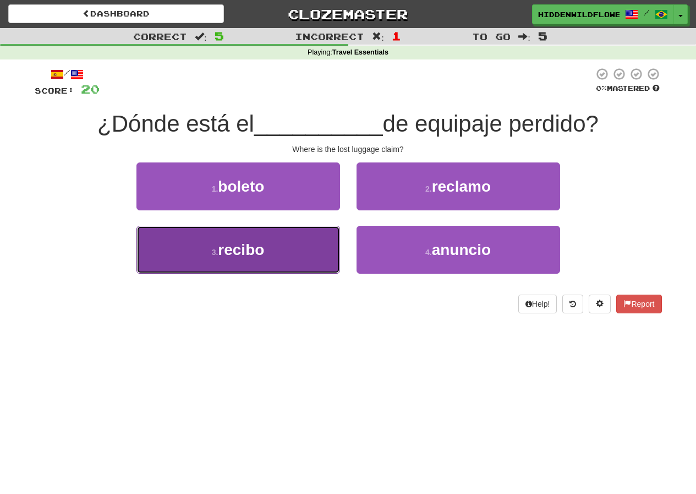
click at [269, 250] on button "3 . recibo" at bounding box center [238, 250] width 204 height 48
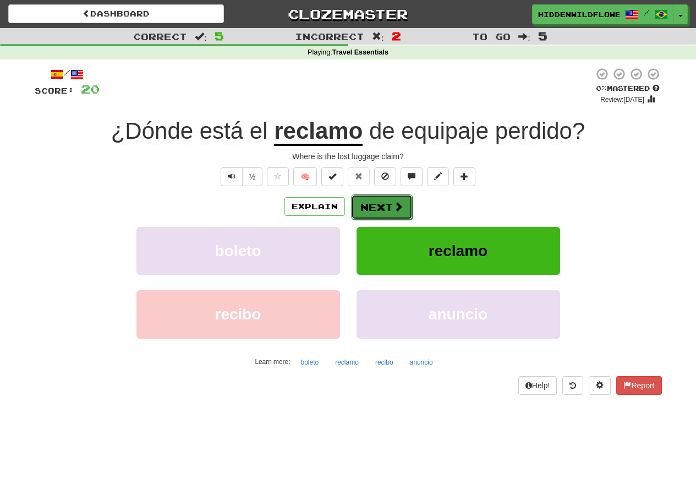
click at [381, 207] on button "Next" at bounding box center [382, 206] width 62 height 25
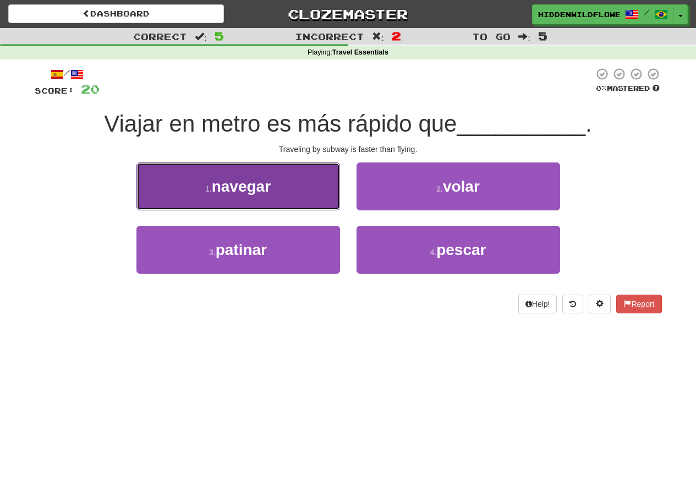
click at [274, 193] on button "1 . navegar" at bounding box center [238, 186] width 204 height 48
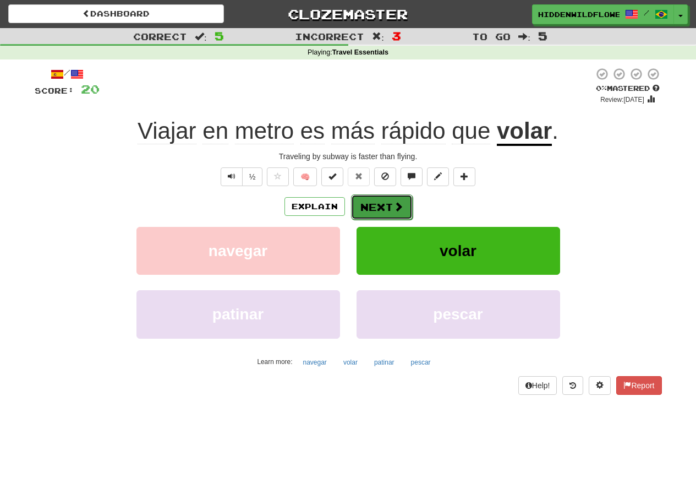
click at [372, 207] on button "Next" at bounding box center [382, 206] width 62 height 25
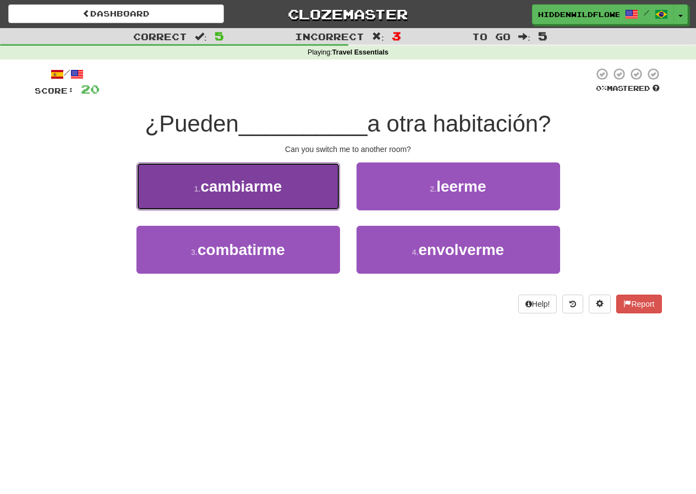
click at [256, 186] on span "cambiarme" at bounding box center [240, 186] width 81 height 17
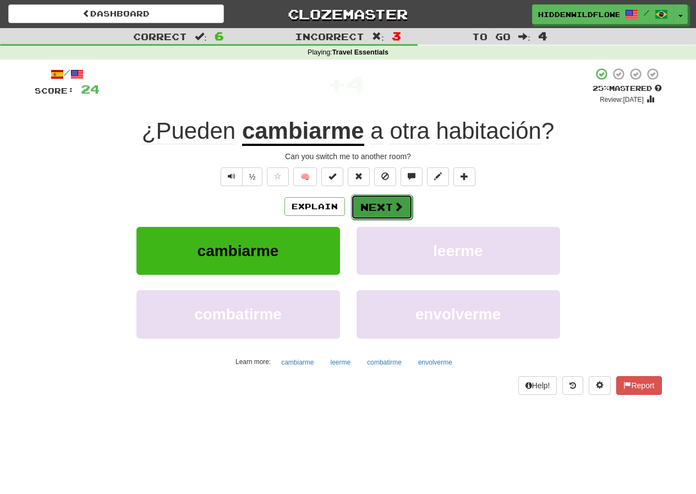
click at [374, 207] on button "Next" at bounding box center [382, 206] width 62 height 25
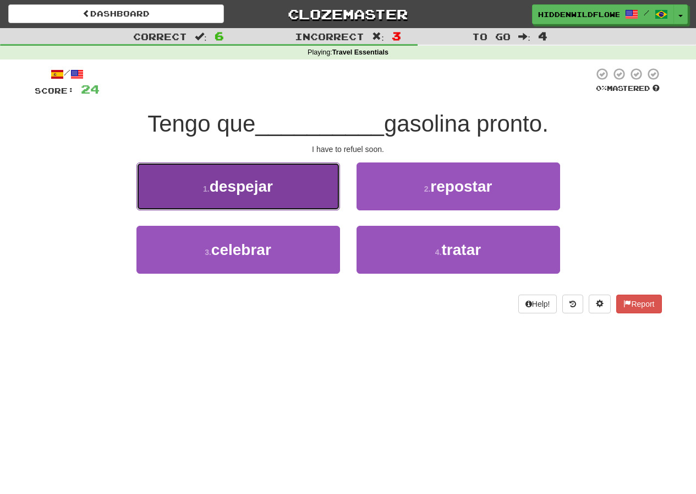
click at [242, 190] on span "despejar" at bounding box center [241, 186] width 63 height 17
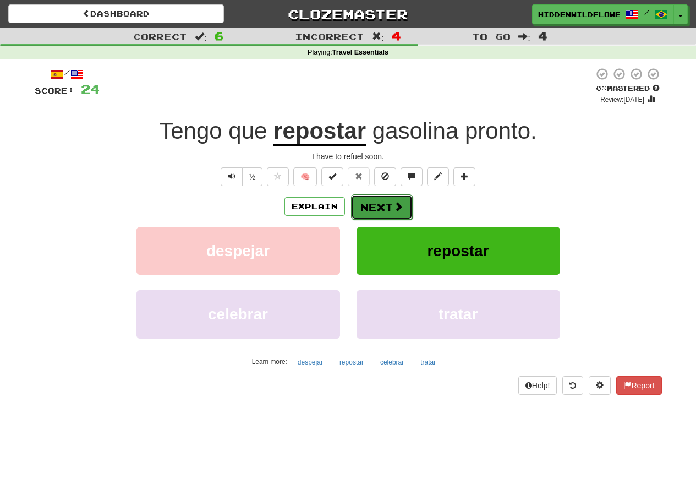
click at [375, 205] on button "Next" at bounding box center [382, 206] width 62 height 25
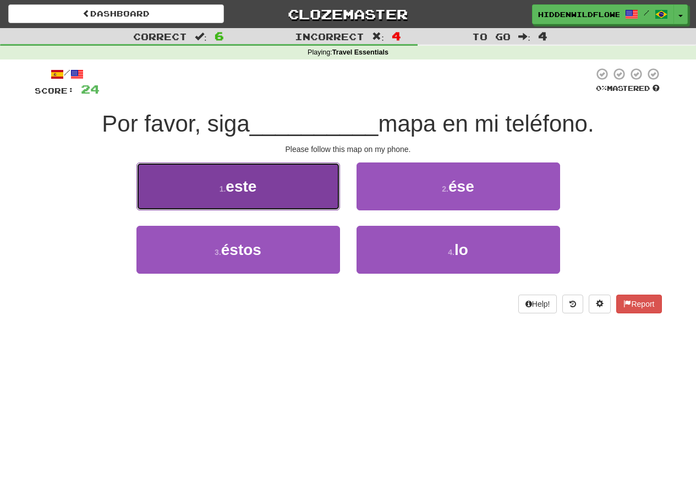
click at [256, 193] on span "este" at bounding box center [241, 186] width 31 height 17
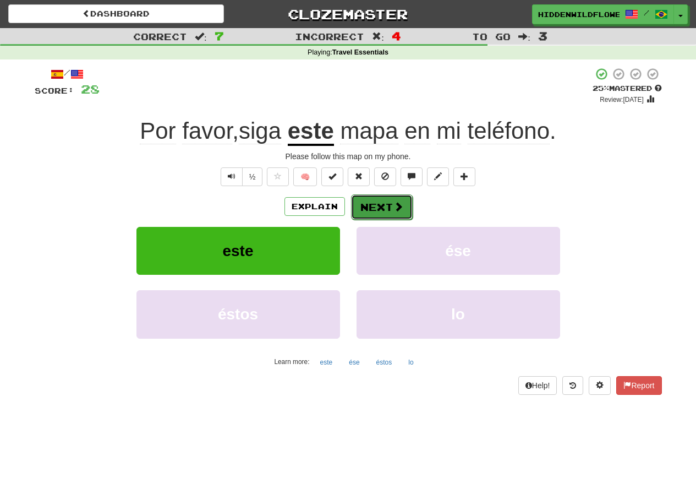
click at [382, 211] on button "Next" at bounding box center [382, 206] width 62 height 25
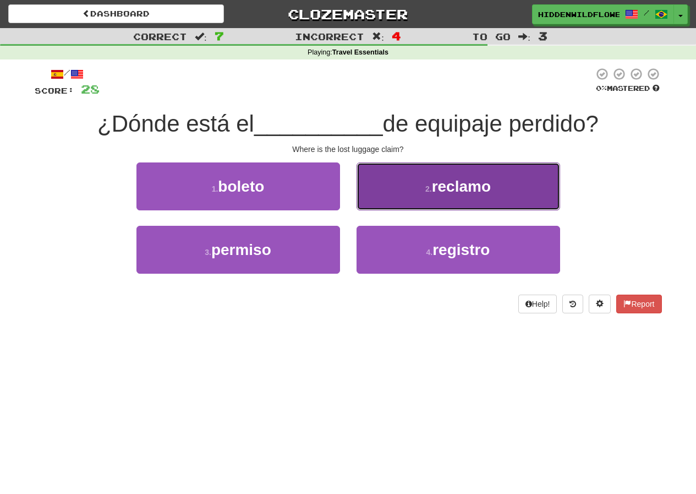
click at [455, 192] on span "reclamo" at bounding box center [461, 186] width 59 height 17
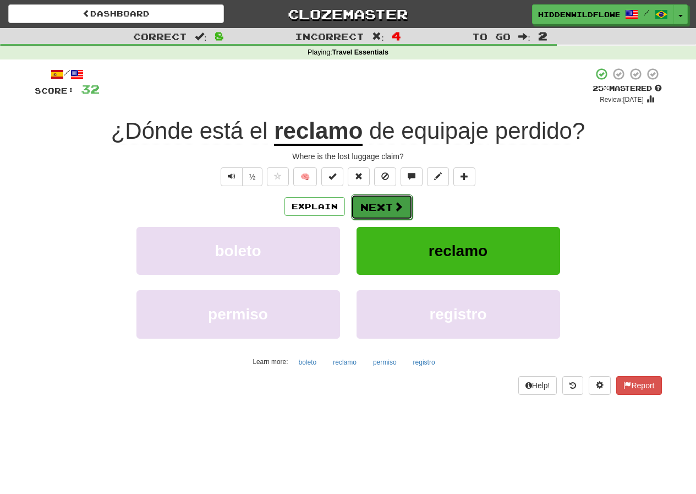
click at [383, 208] on button "Next" at bounding box center [382, 206] width 62 height 25
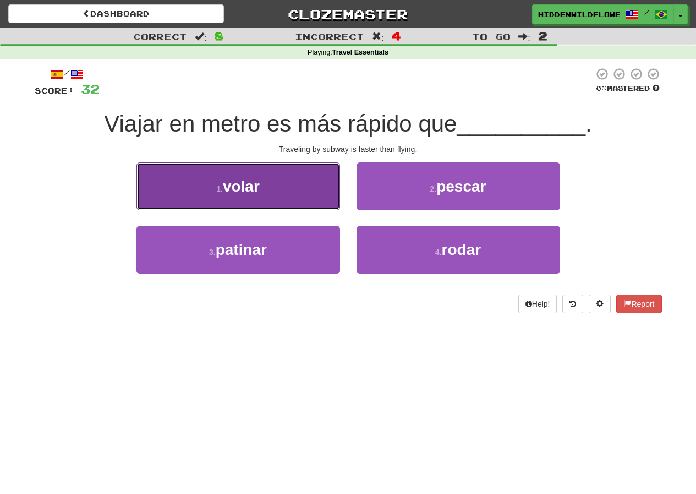
click at [285, 190] on button "1 . volar" at bounding box center [238, 186] width 204 height 48
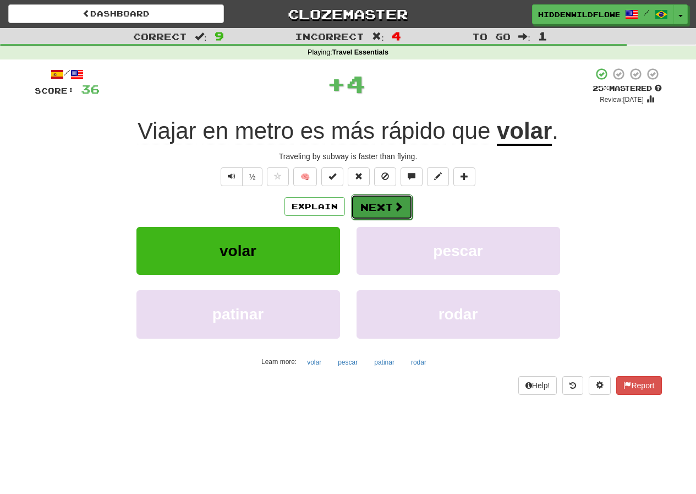
click at [379, 210] on button "Next" at bounding box center [382, 206] width 62 height 25
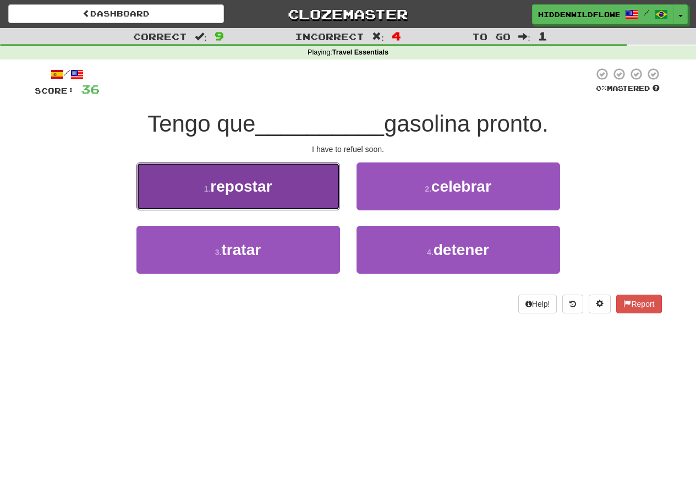
click at [283, 184] on button "1 . repostar" at bounding box center [238, 186] width 204 height 48
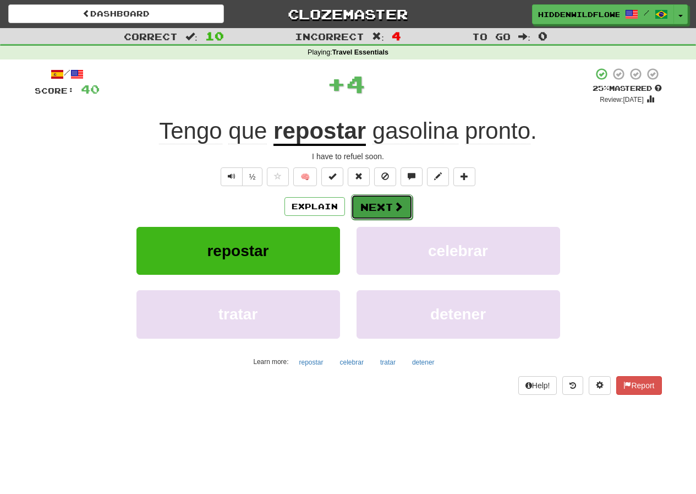
click at [378, 212] on button "Next" at bounding box center [382, 206] width 62 height 25
